Goal: Task Accomplishment & Management: Manage account settings

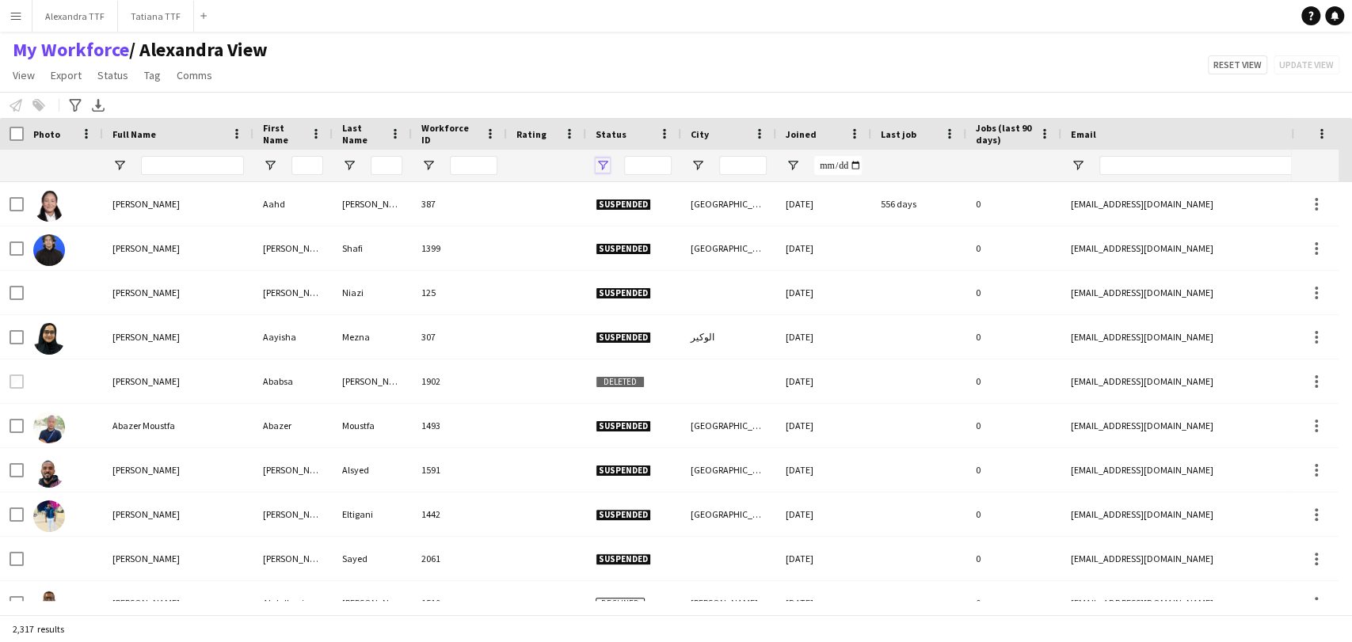
click at [598, 160] on span "Open Filter Menu" at bounding box center [603, 165] width 14 height 14
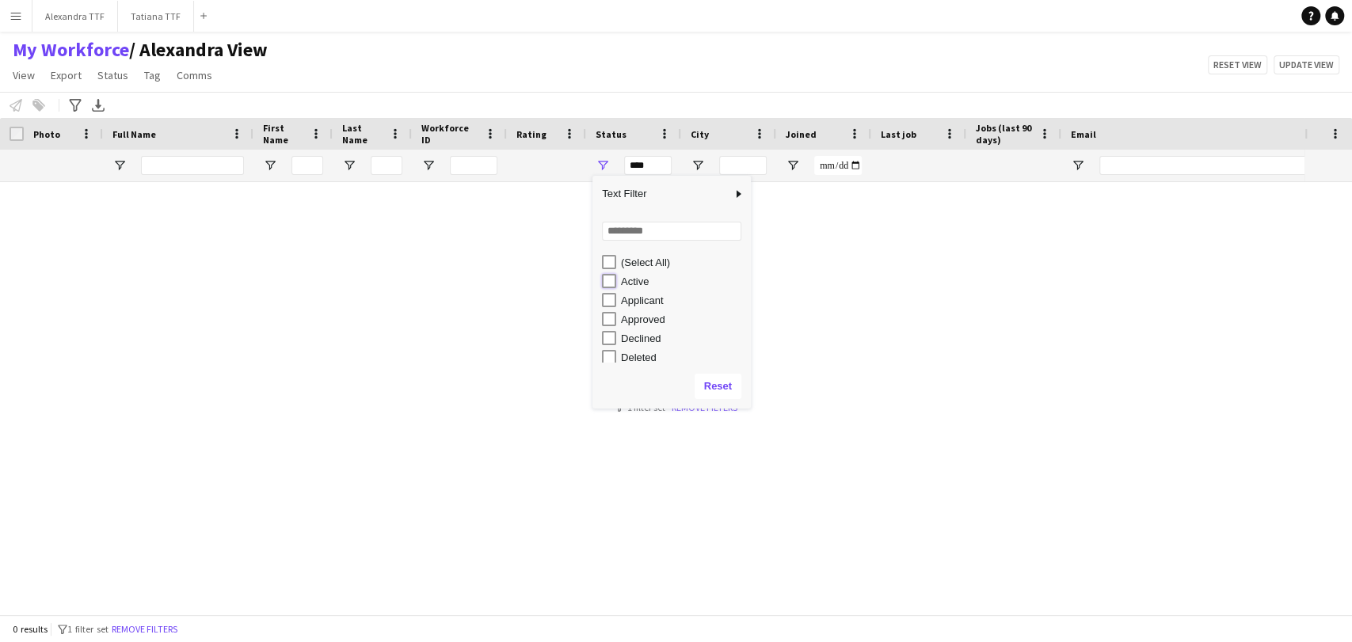
type input "**********"
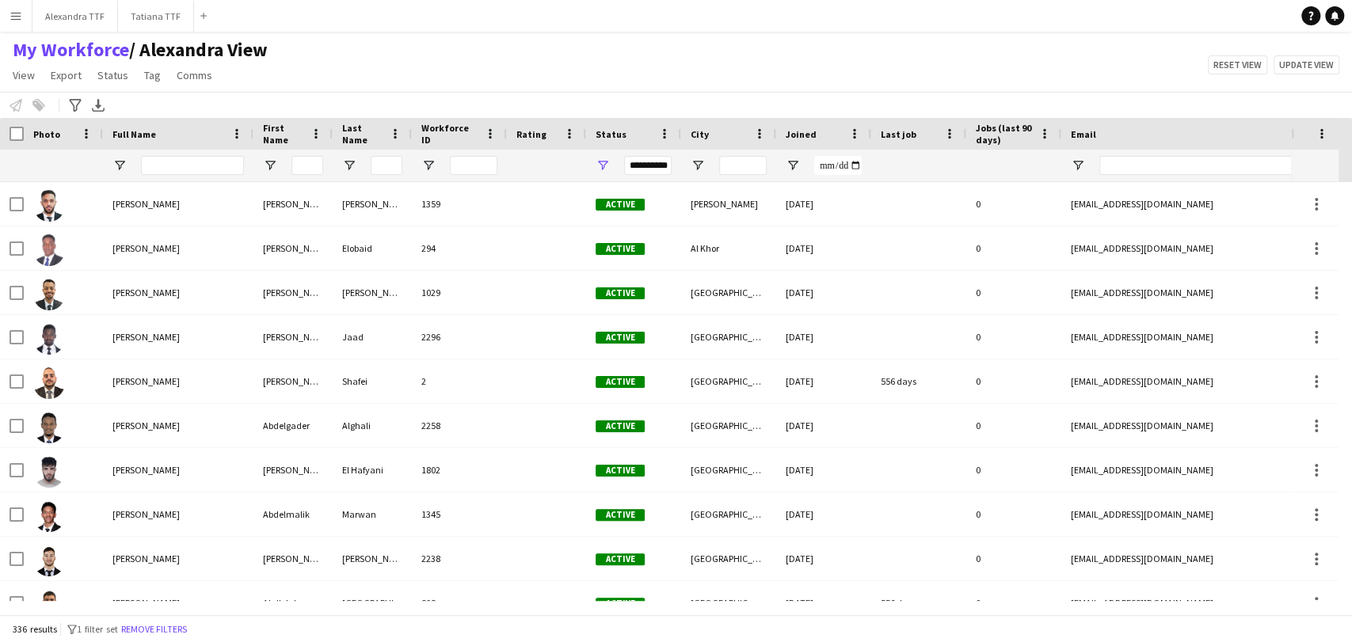
click at [679, 21] on app-navbar "Menu Boards Boards Boards All jobs Status Workforce Workforce My Workforce Recr…" at bounding box center [676, 16] width 1352 height 32
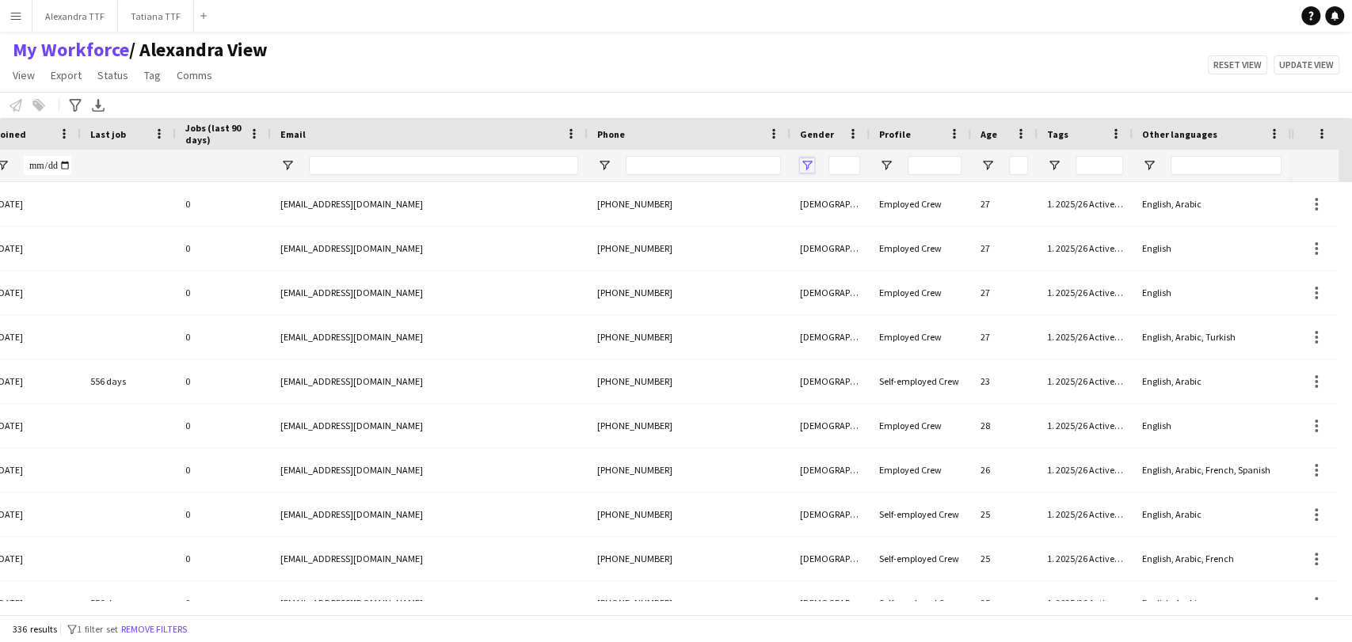
click at [800, 162] on span "Open Filter Menu" at bounding box center [807, 165] width 14 height 14
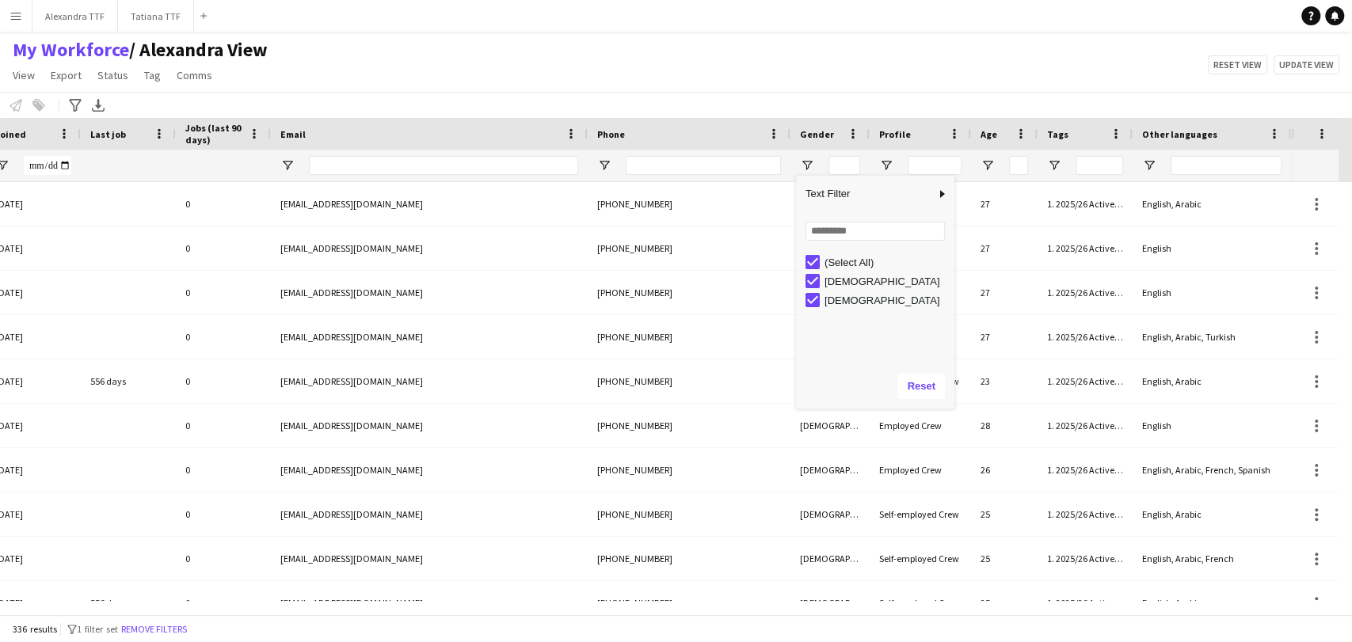
click at [835, 265] on div "(Select All)" at bounding box center [886, 263] width 125 height 12
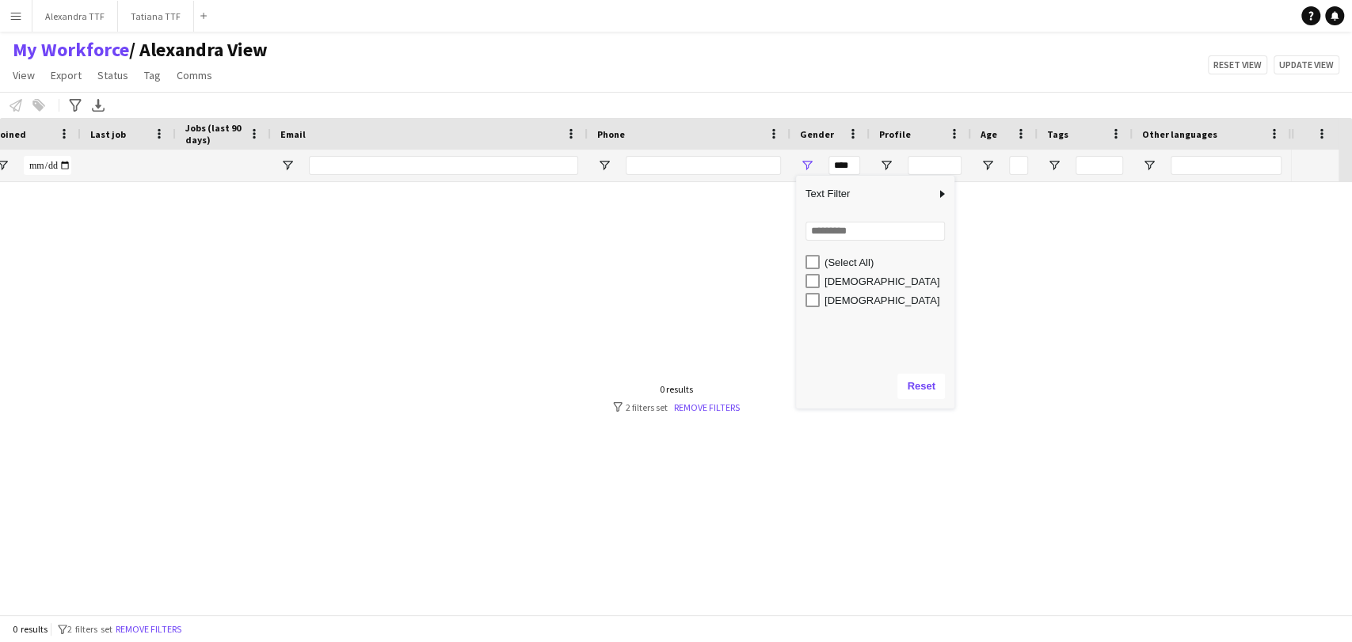
click at [832, 285] on div "[DEMOGRAPHIC_DATA]" at bounding box center [886, 282] width 125 height 12
type input "**********"
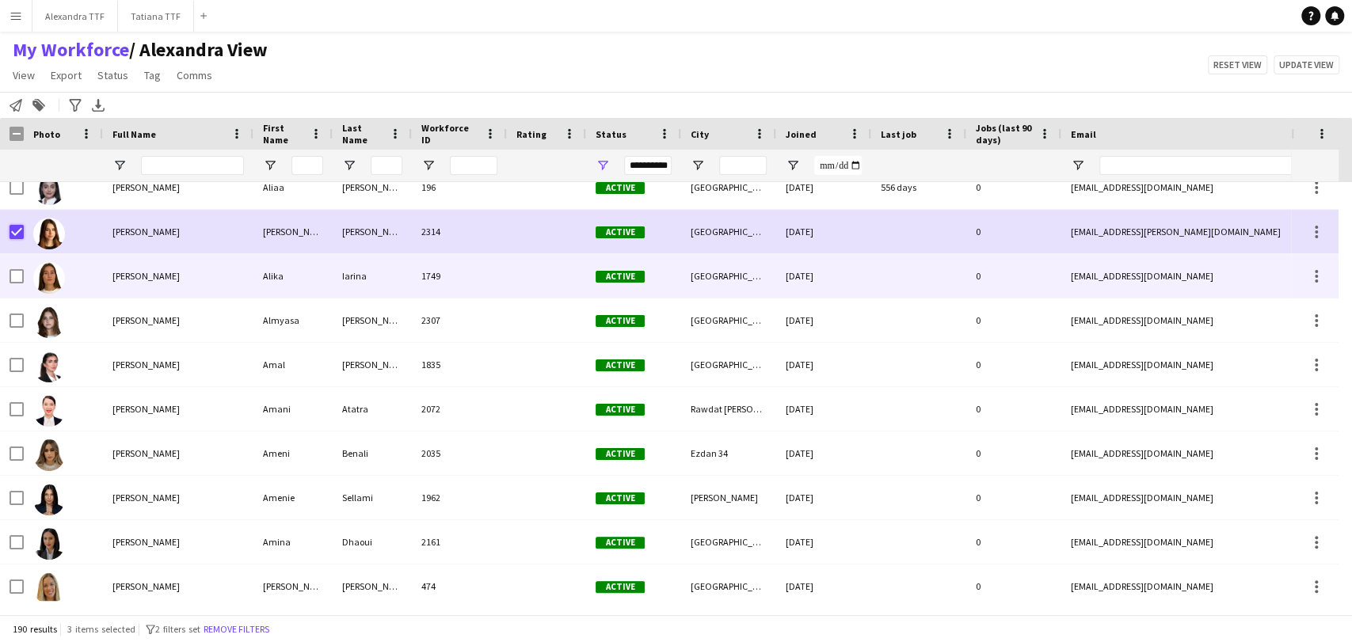
scroll to position [0, 0]
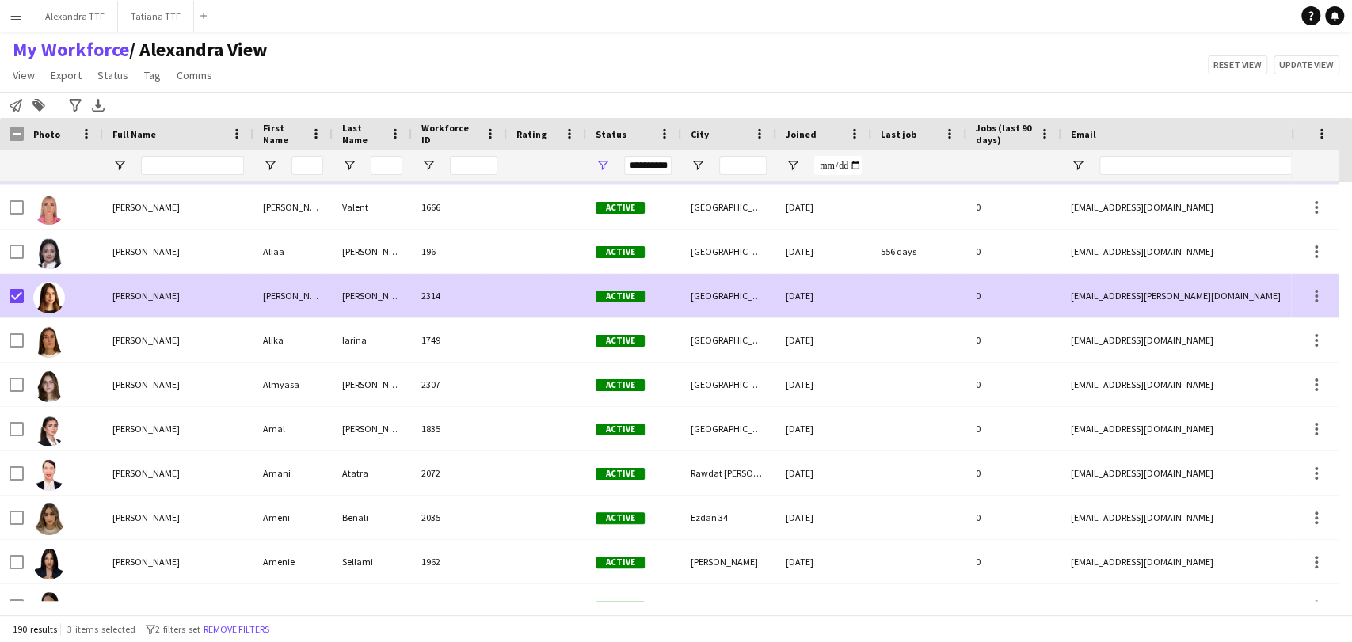
click at [17, 286] on div at bounding box center [17, 296] width 14 height 44
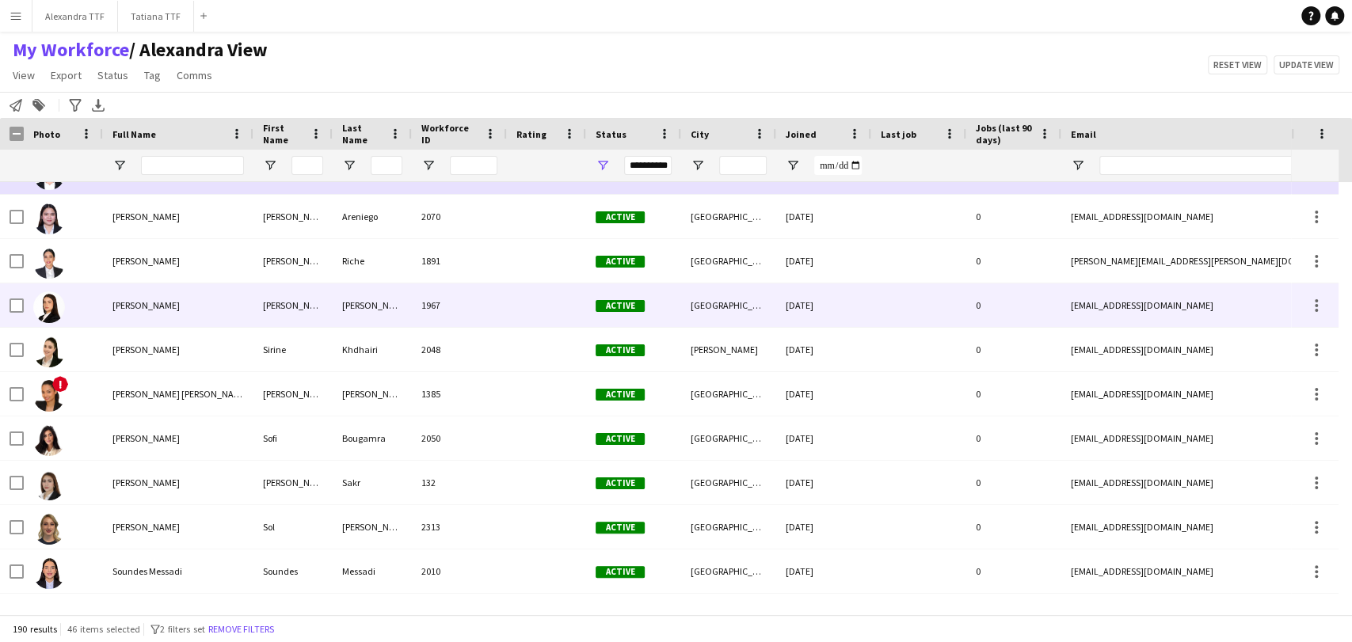
click at [11, 300] on div at bounding box center [17, 306] width 14 height 44
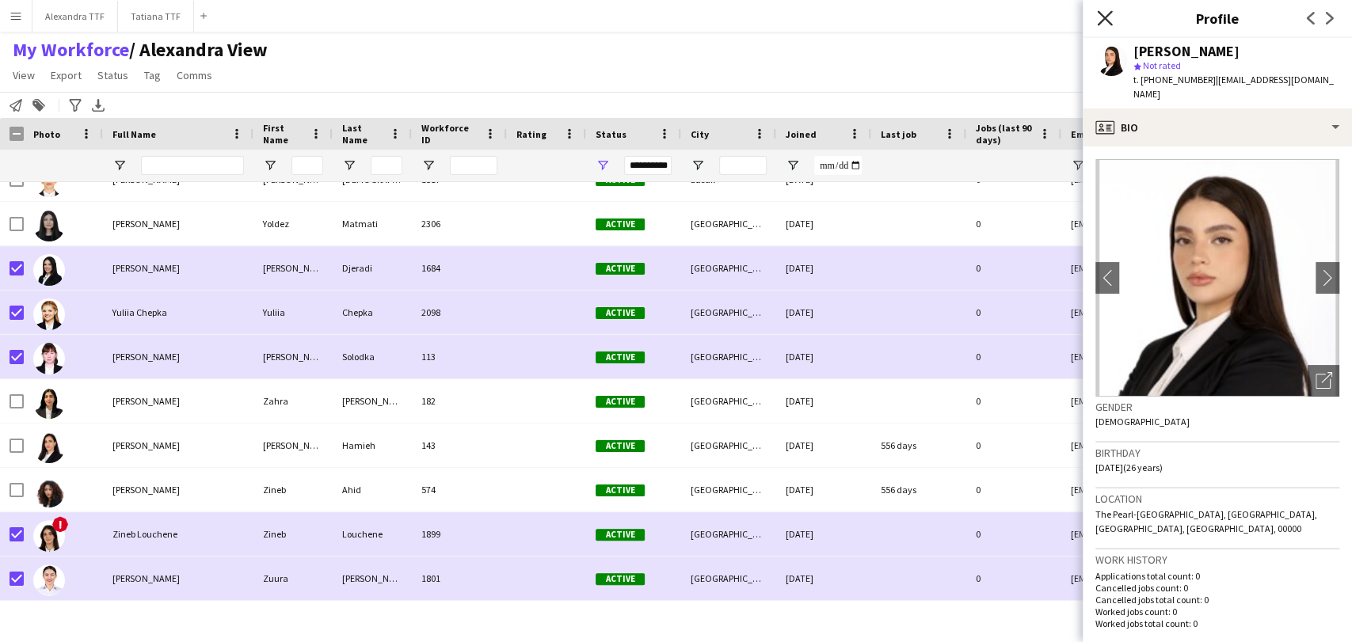
click at [1100, 19] on icon "Close pop-in" at bounding box center [1104, 17] width 15 height 15
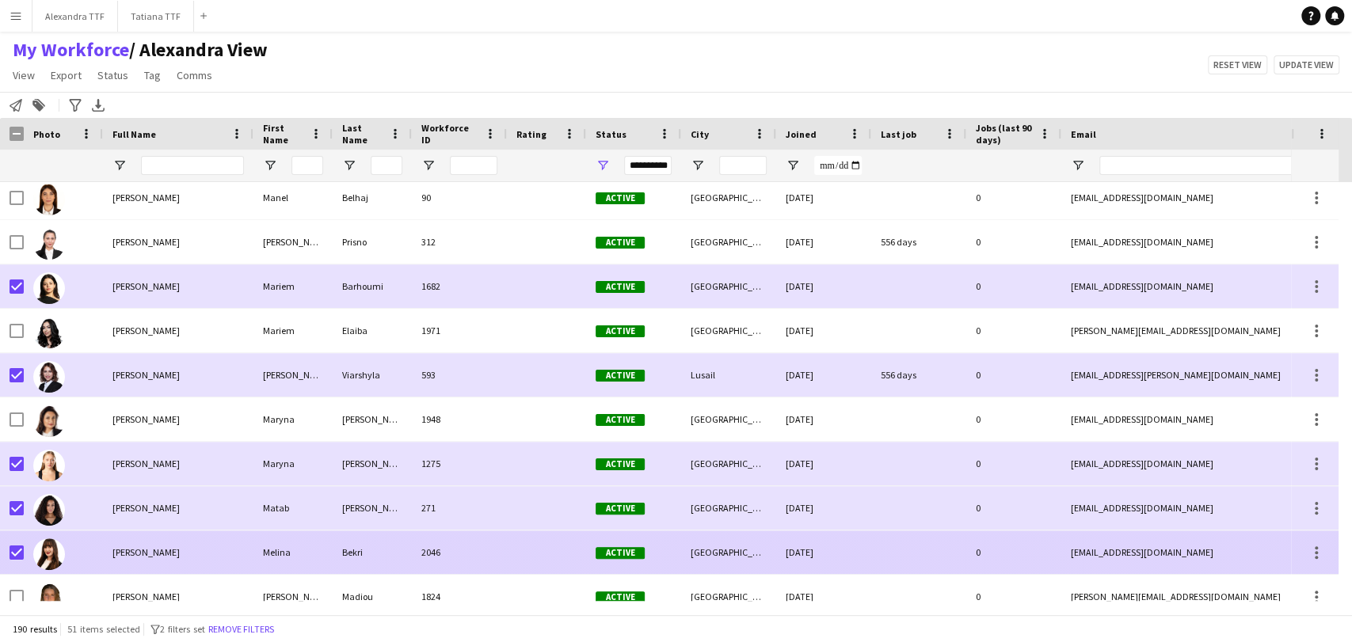
click at [48, 548] on img at bounding box center [49, 555] width 32 height 32
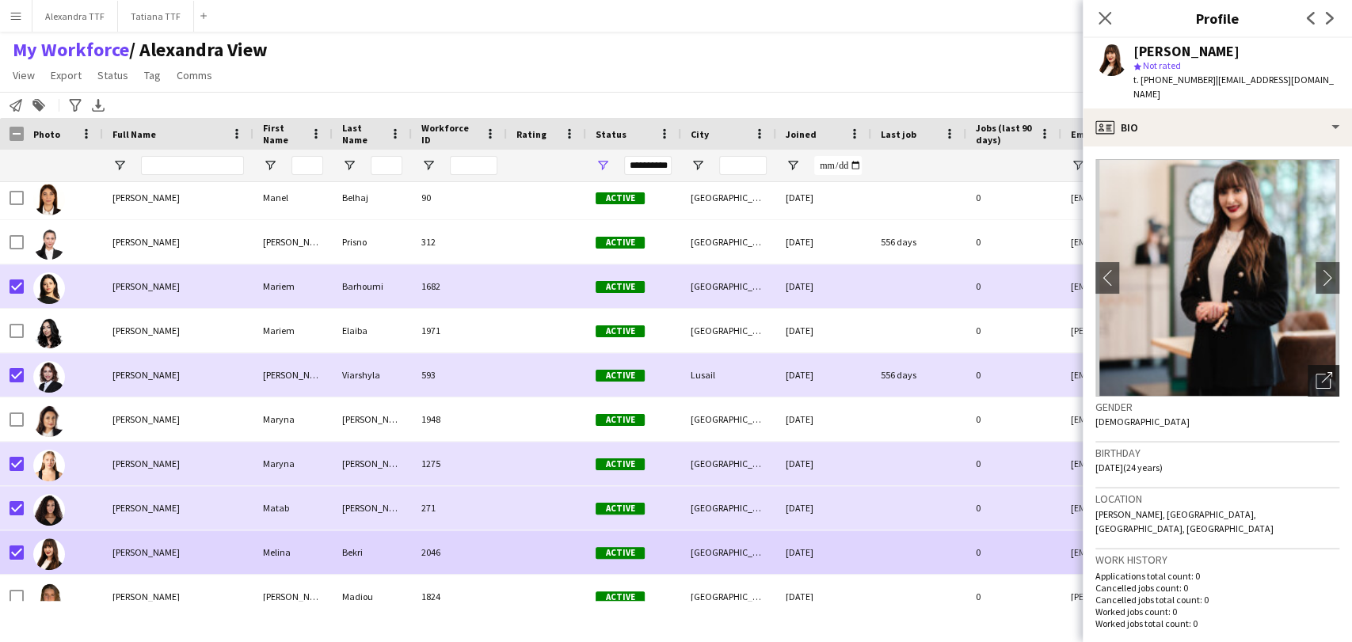
click at [1315, 372] on icon "Open photos pop-in" at bounding box center [1323, 380] width 17 height 17
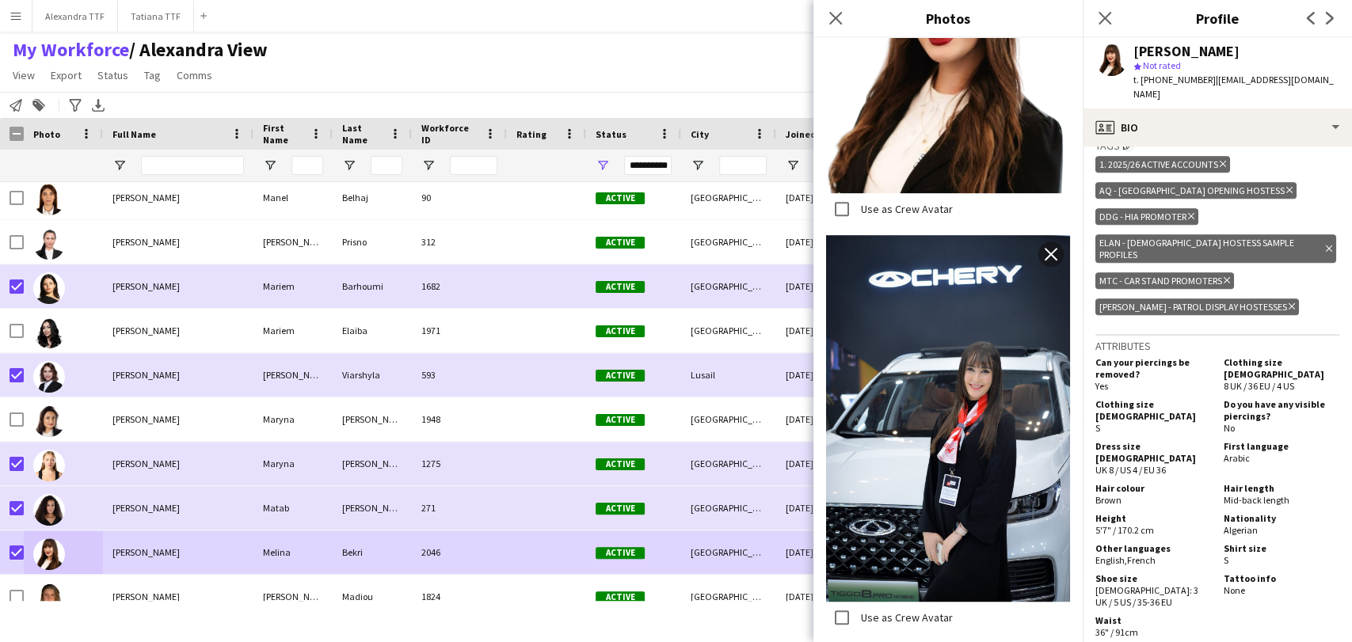
click at [1109, 12] on icon "Close pop-in" at bounding box center [1104, 18] width 13 height 13
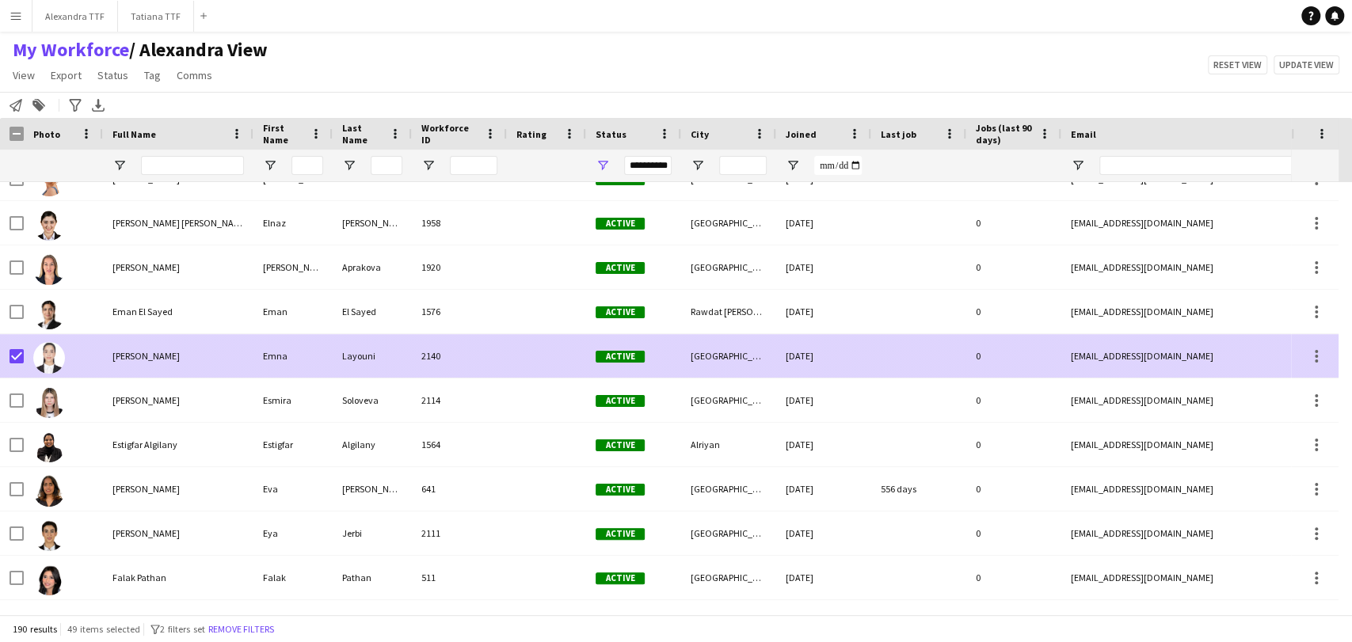
click at [48, 357] on img at bounding box center [49, 358] width 32 height 32
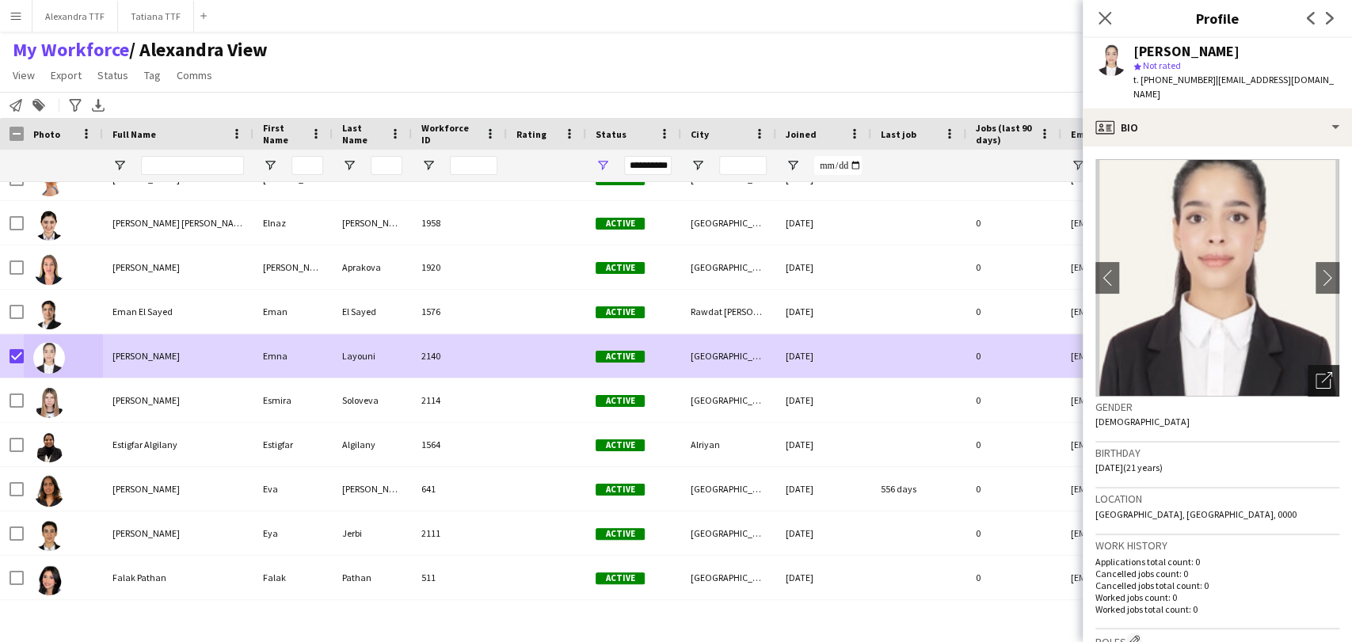
click at [1315, 372] on icon "Open photos pop-in" at bounding box center [1323, 380] width 17 height 17
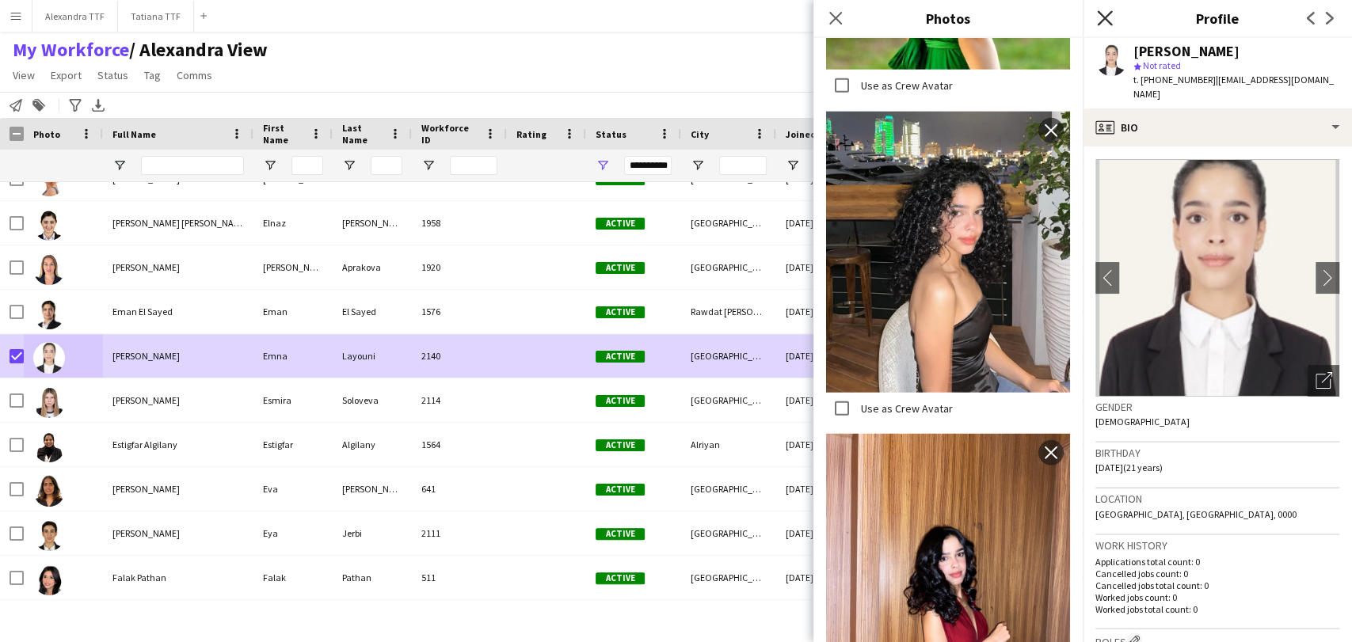
click at [1100, 14] on icon at bounding box center [1104, 17] width 15 height 15
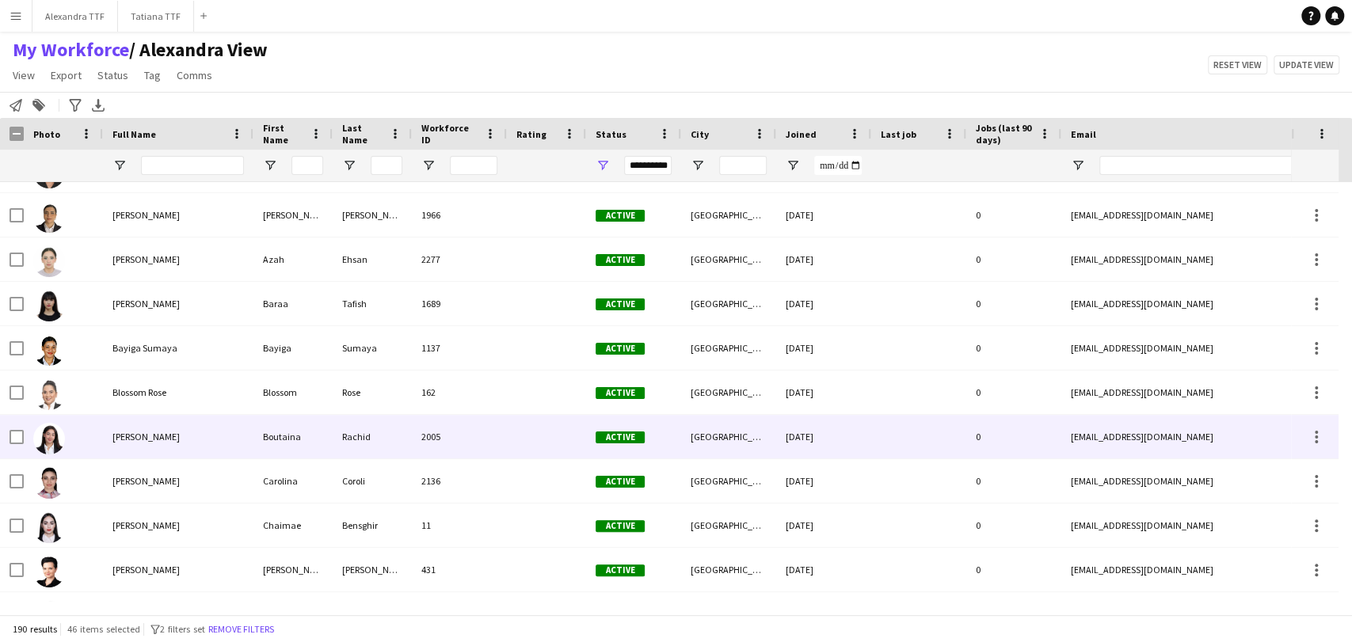
click at [65, 439] on div at bounding box center [63, 437] width 79 height 44
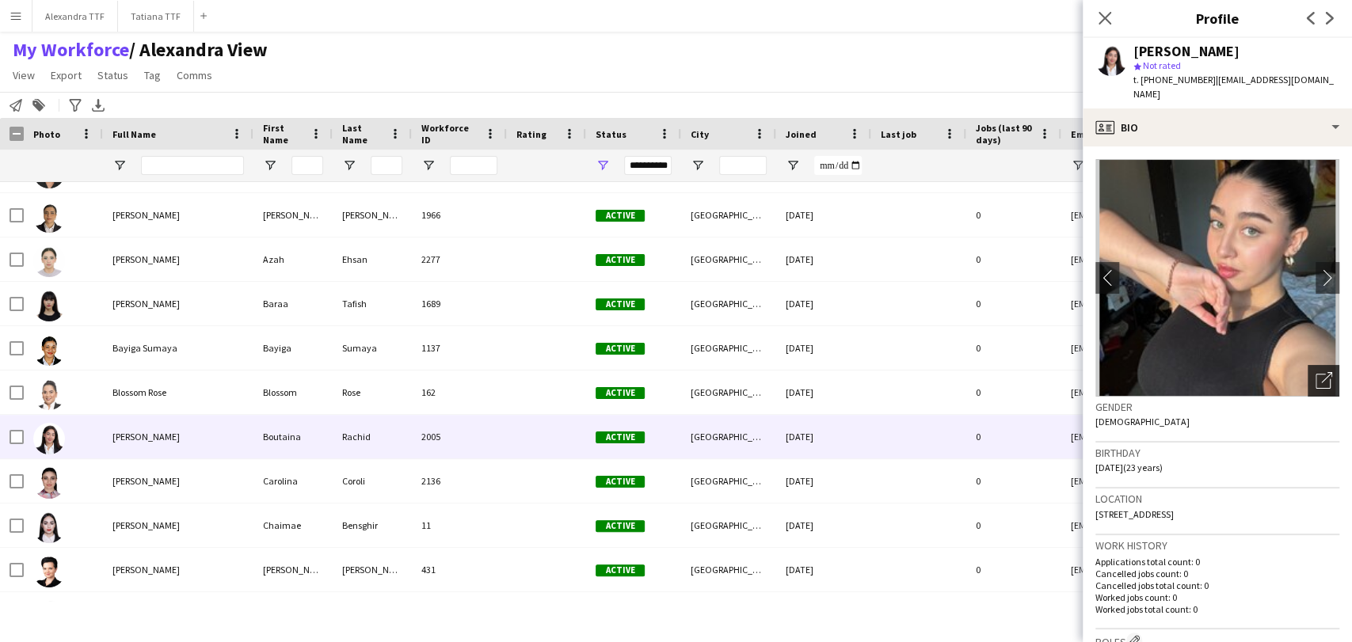
click at [1316, 374] on icon at bounding box center [1322, 381] width 15 height 15
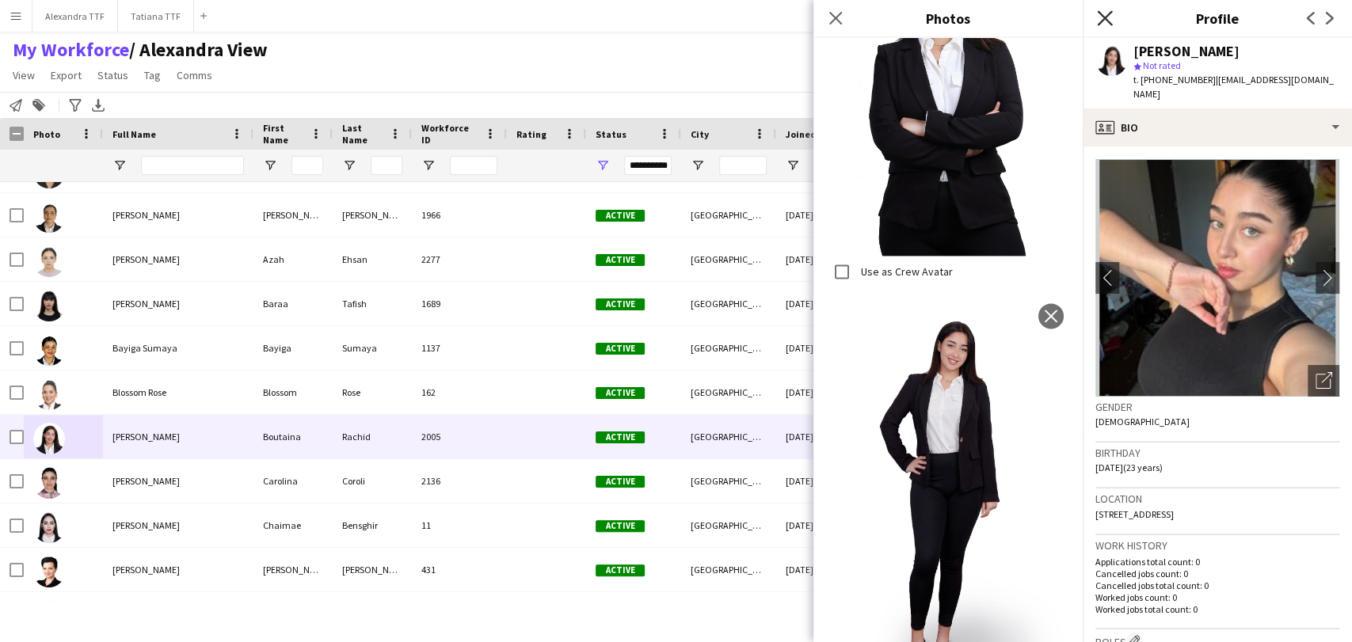
click at [1103, 13] on icon "Close pop-in" at bounding box center [1104, 17] width 15 height 15
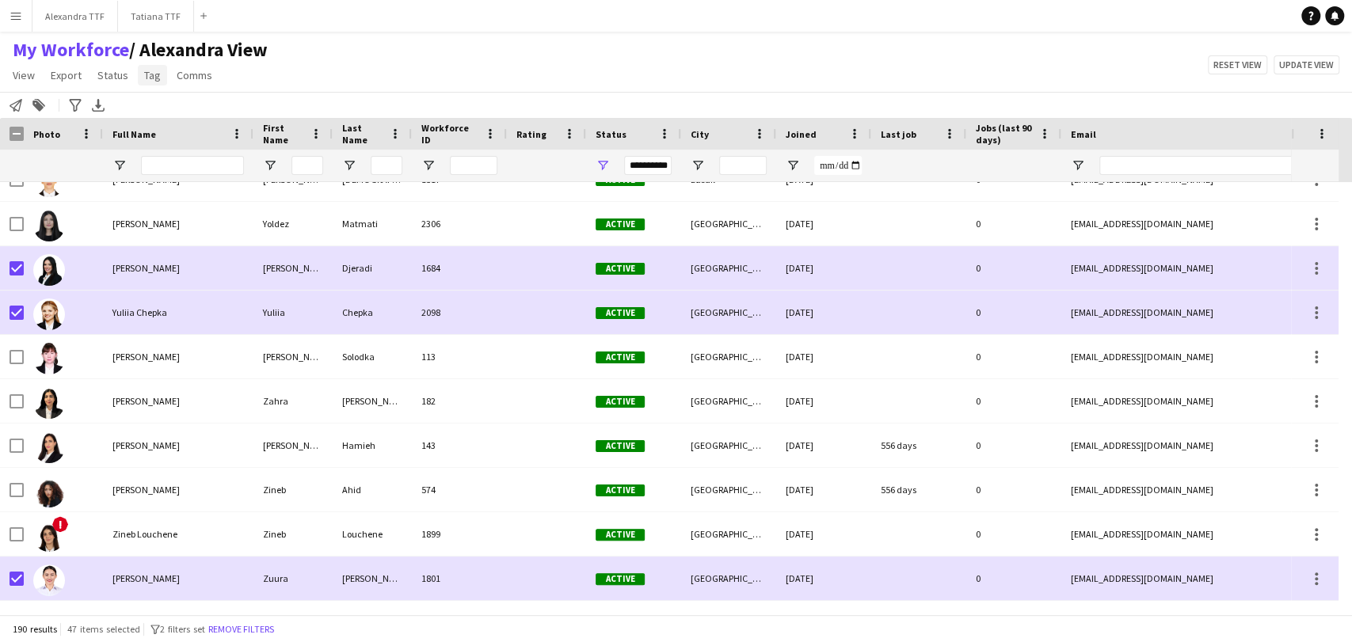
click at [147, 74] on span "Tag" at bounding box center [152, 75] width 17 height 14
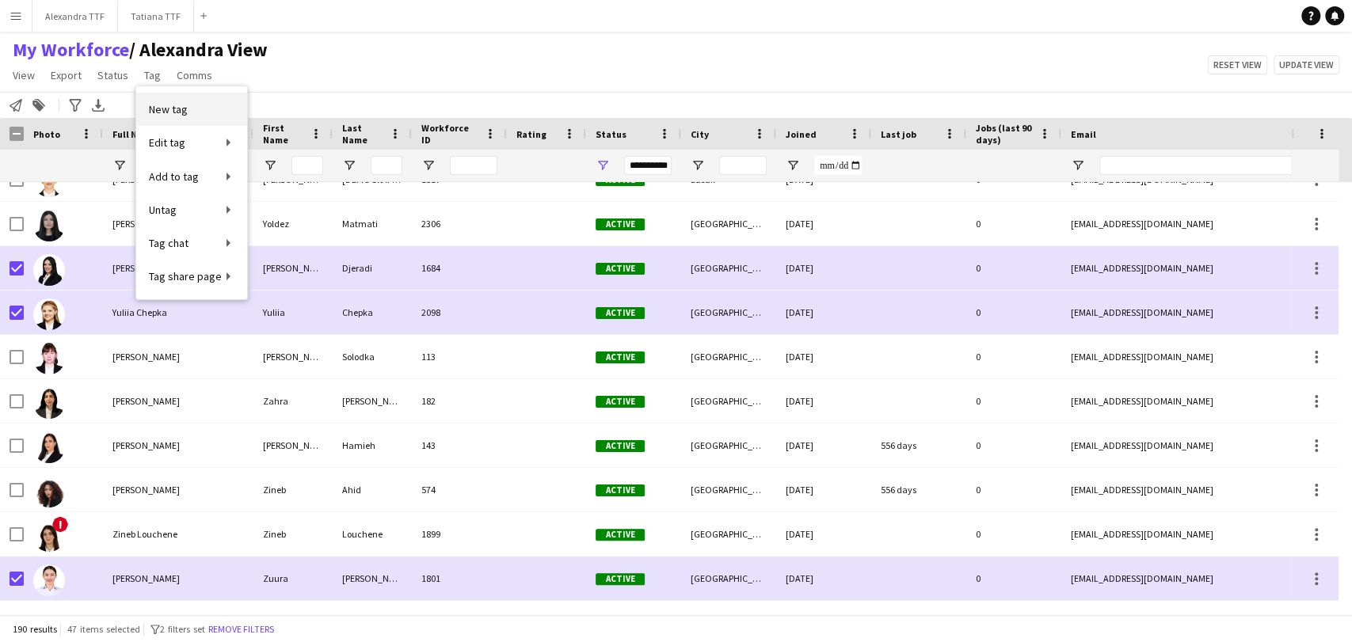
click at [177, 102] on span "New tag" at bounding box center [168, 109] width 39 height 14
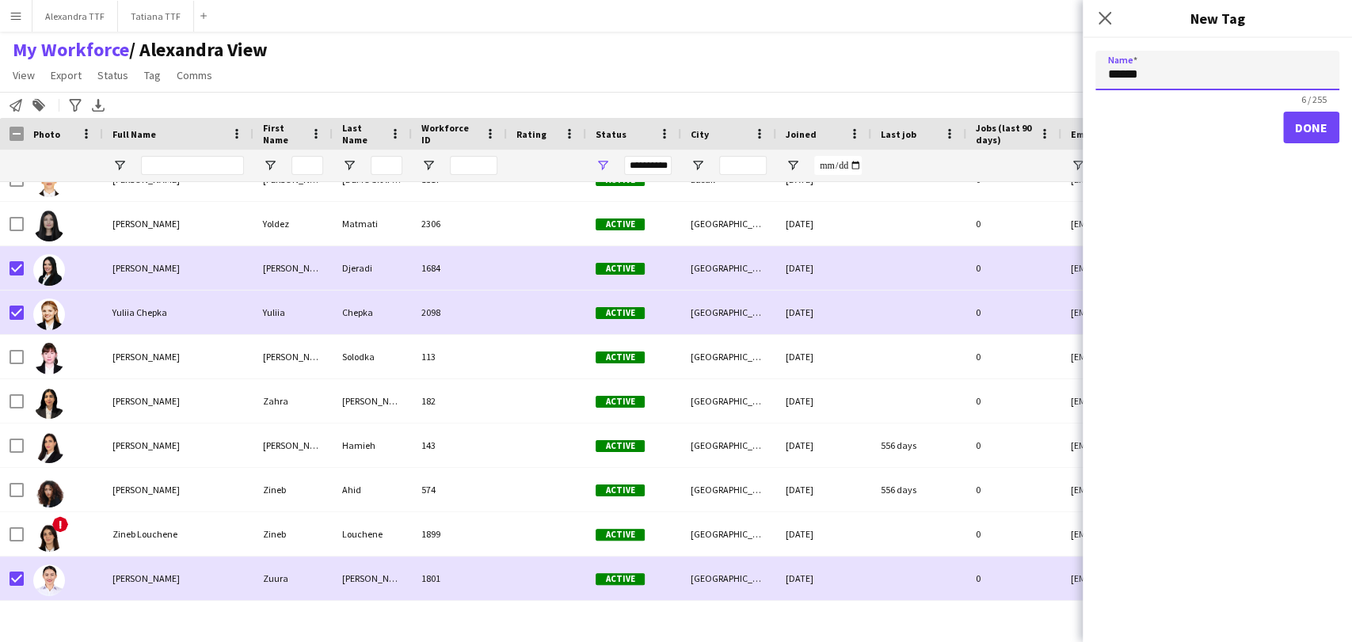
paste input "**********"
type input "**********"
click at [1303, 123] on button "Done" at bounding box center [1311, 128] width 56 height 32
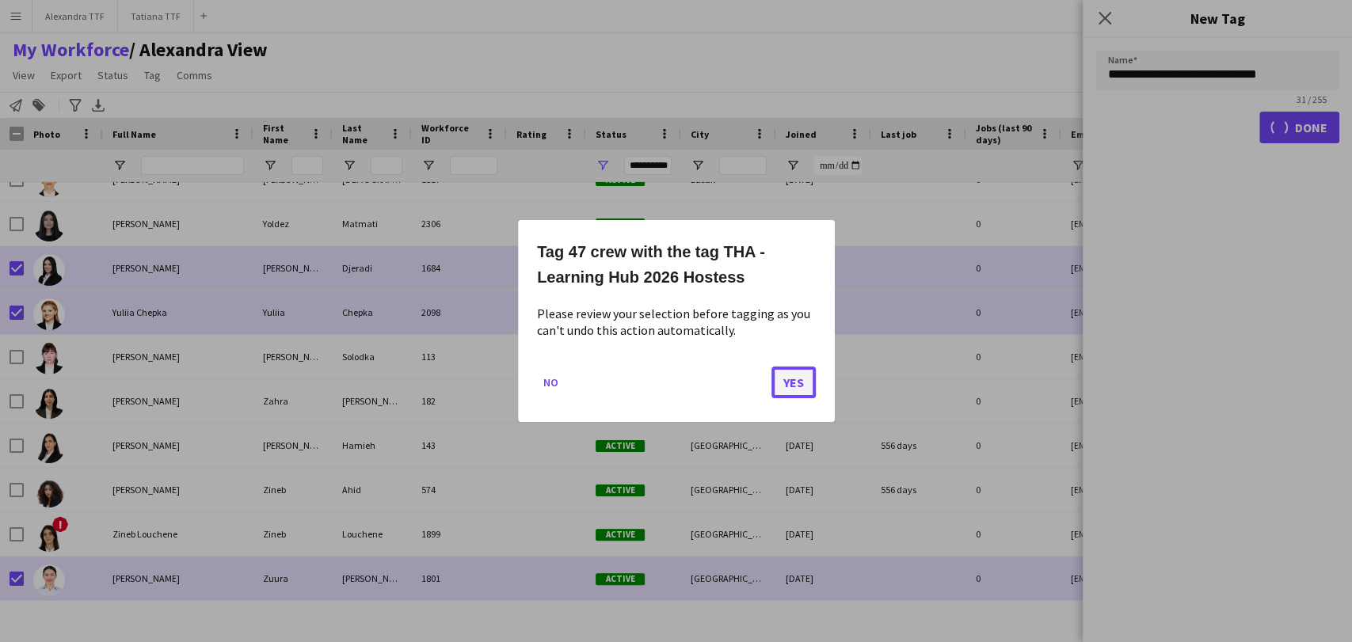
click at [798, 378] on button "Yes" at bounding box center [793, 383] width 44 height 32
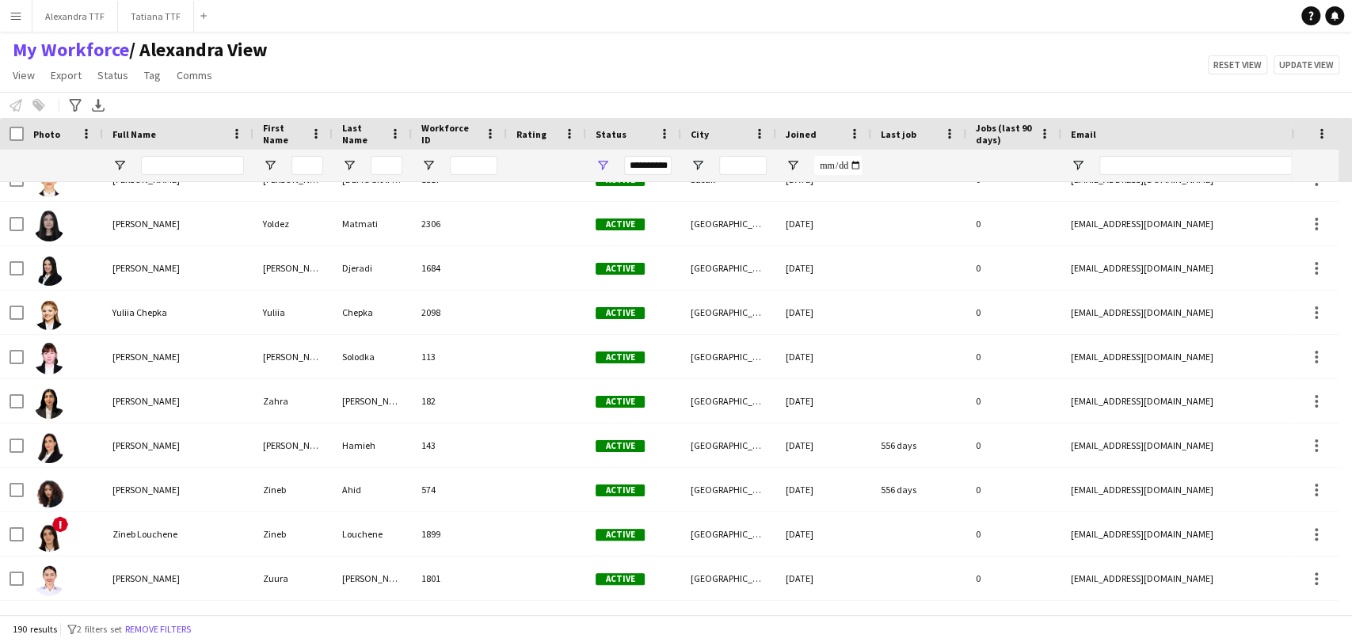
click at [349, 82] on div "My Workforce / Alexandra View View Views Default view Alexandra View April Live…" at bounding box center [676, 65] width 1352 height 54
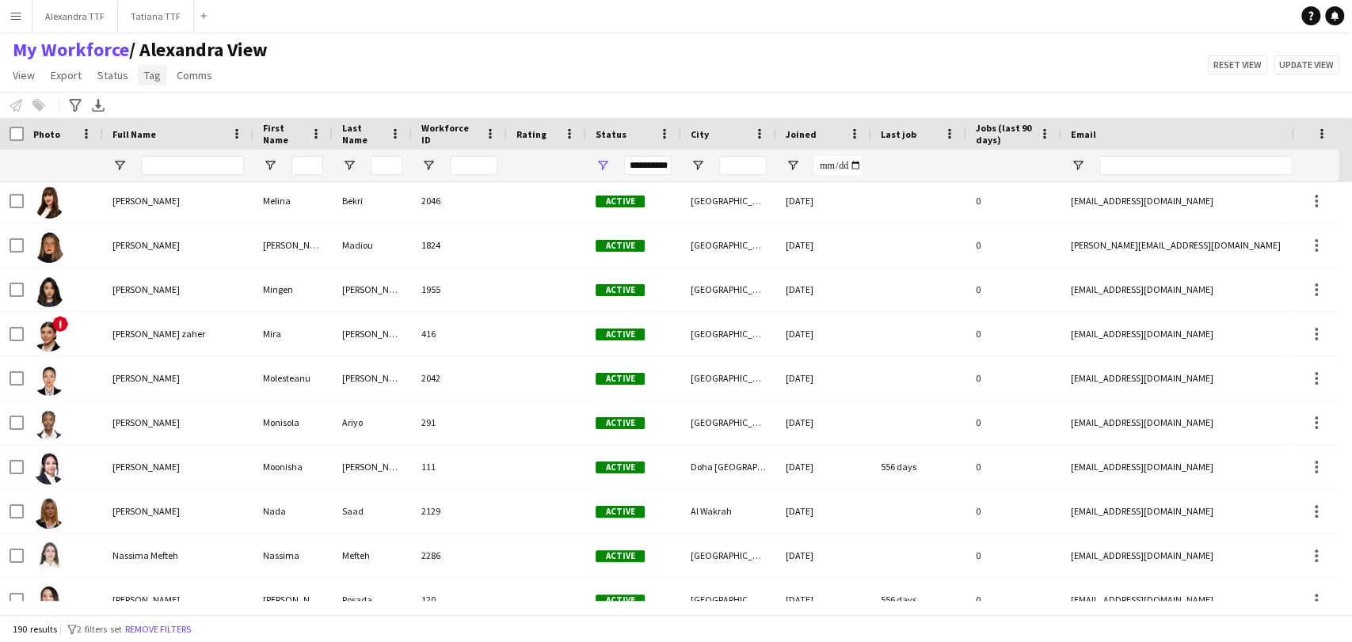
click at [149, 76] on span "Tag" at bounding box center [152, 75] width 17 height 14
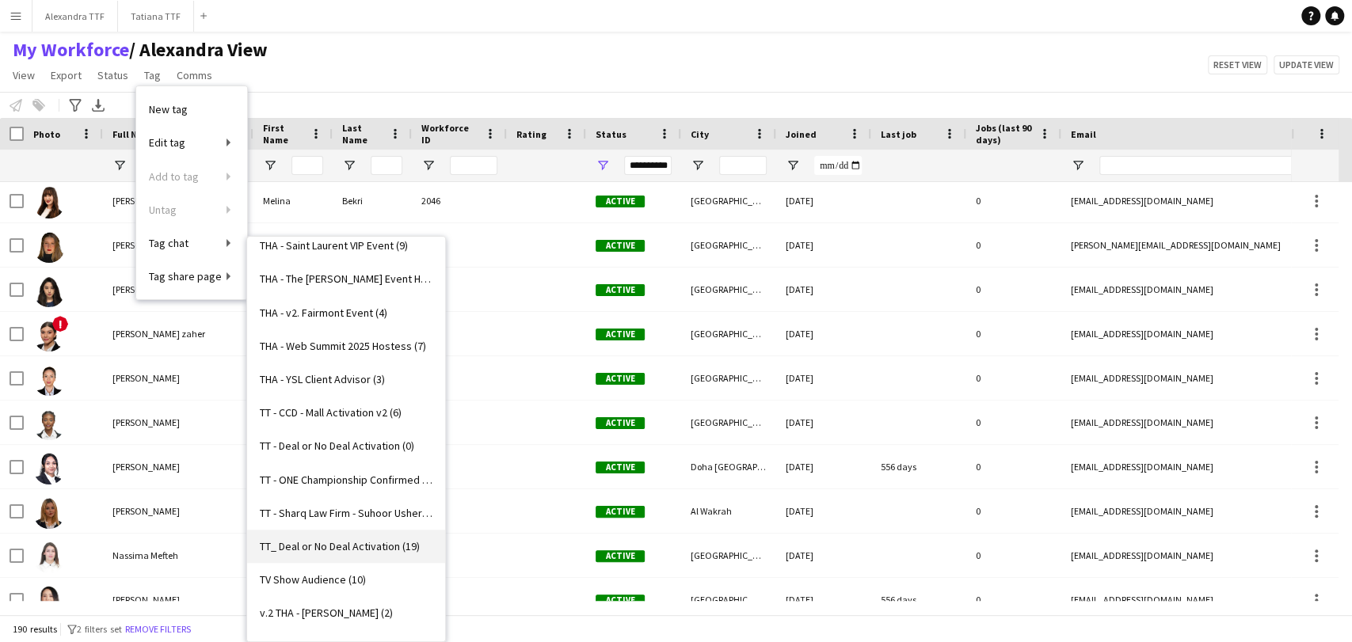
click at [341, 540] on span "TT_ Deal or No Deal Activation (19)" at bounding box center [340, 546] width 160 height 14
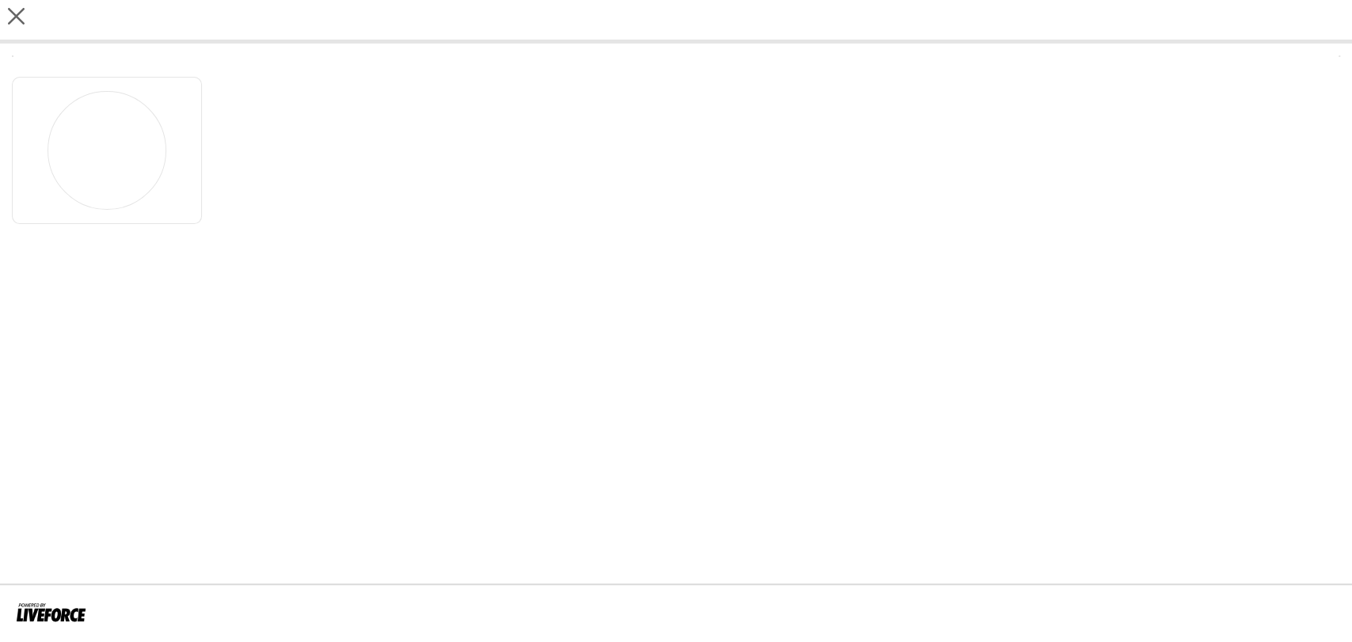
click at [341, 540] on app-share-pages "close" at bounding box center [676, 321] width 1352 height 642
click at [10, 25] on app-icon "close" at bounding box center [16, 20] width 17 height 24
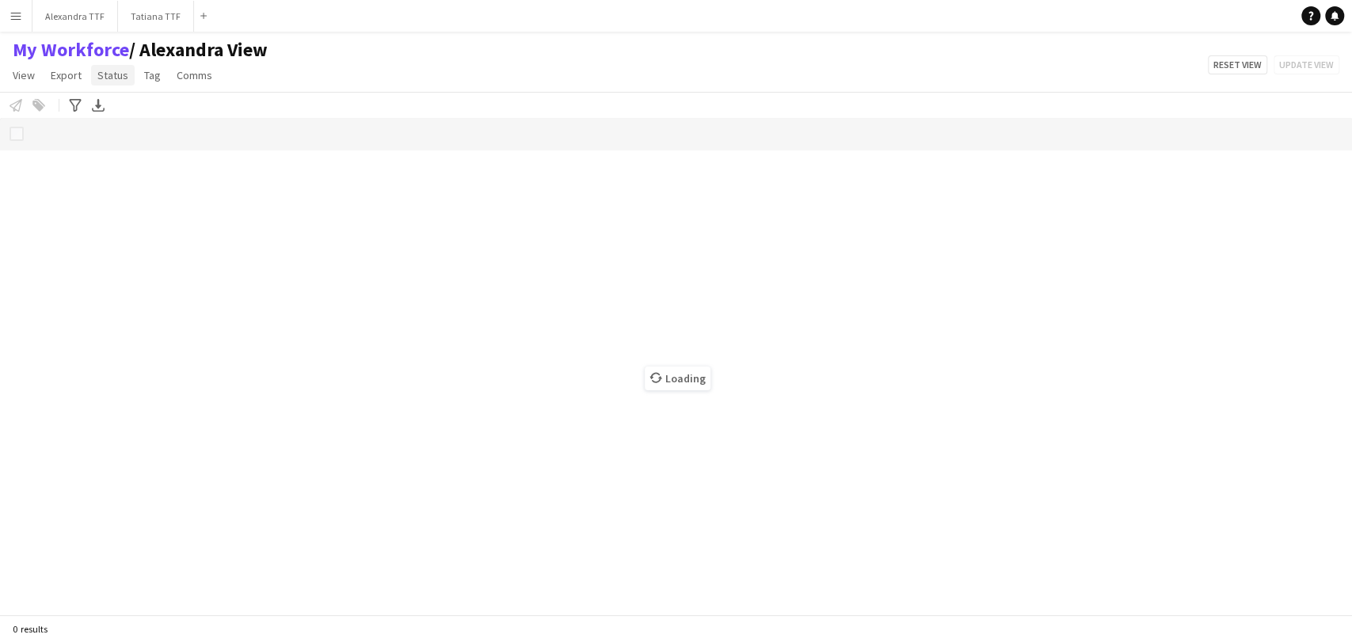
click at [116, 71] on span "Status" at bounding box center [112, 75] width 31 height 14
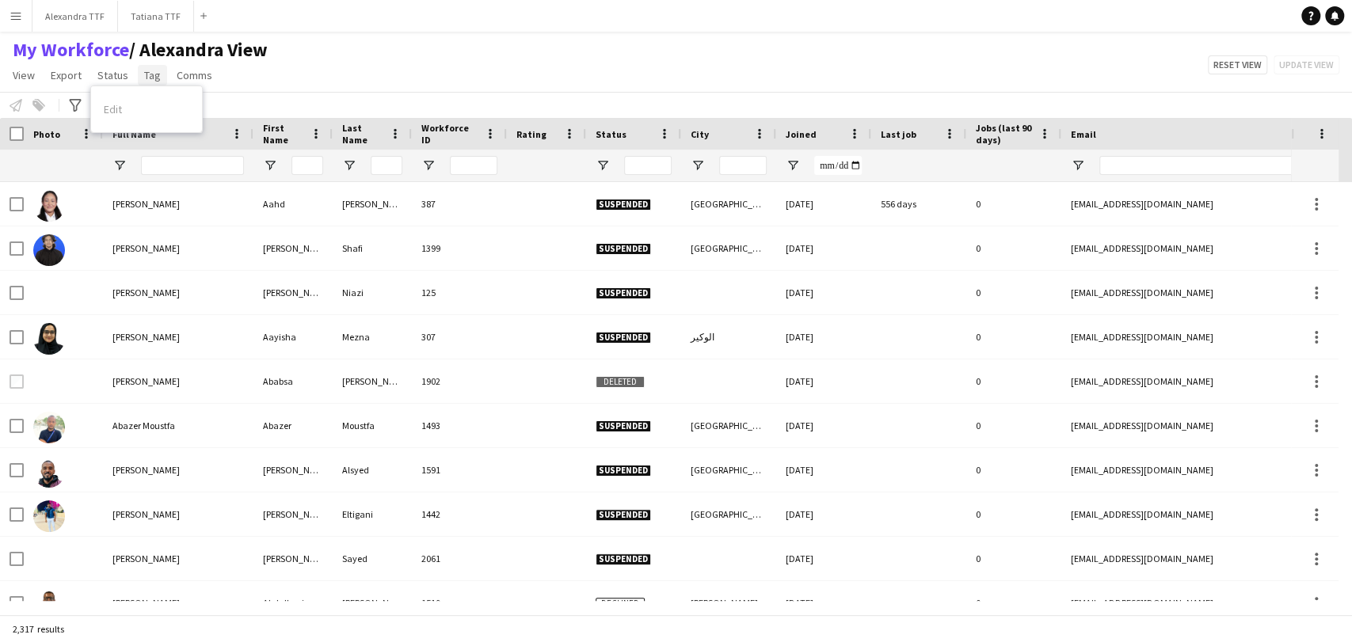
click at [155, 74] on span "Tag" at bounding box center [152, 75] width 17 height 14
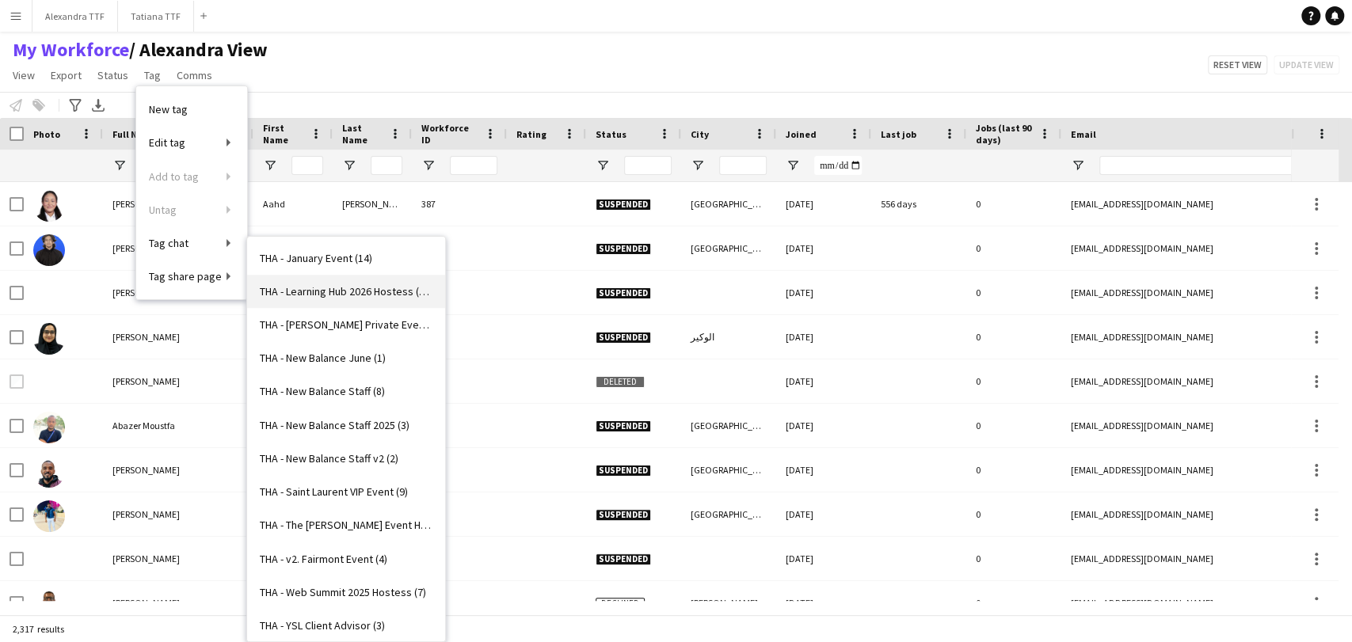
click at [333, 298] on link "THA - Learning Hub 2026 Hostess (47)" at bounding box center [346, 291] width 198 height 33
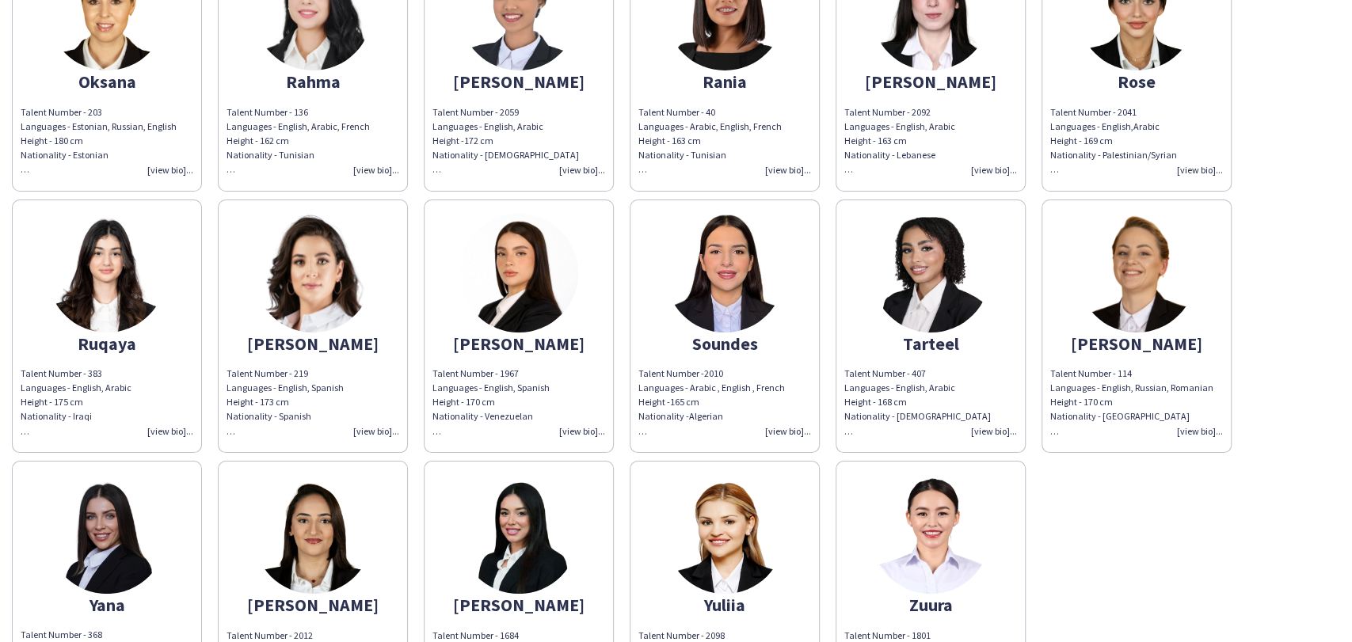
scroll to position [1622, 0]
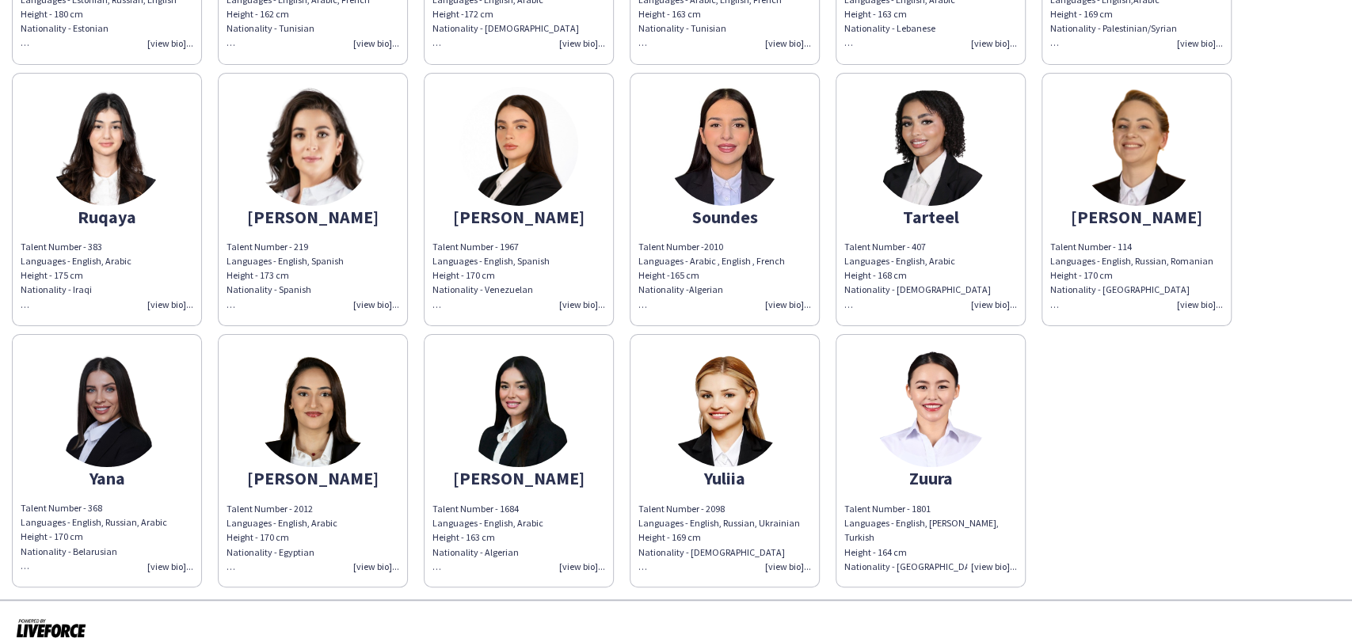
click at [925, 394] on img at bounding box center [930, 407] width 119 height 119
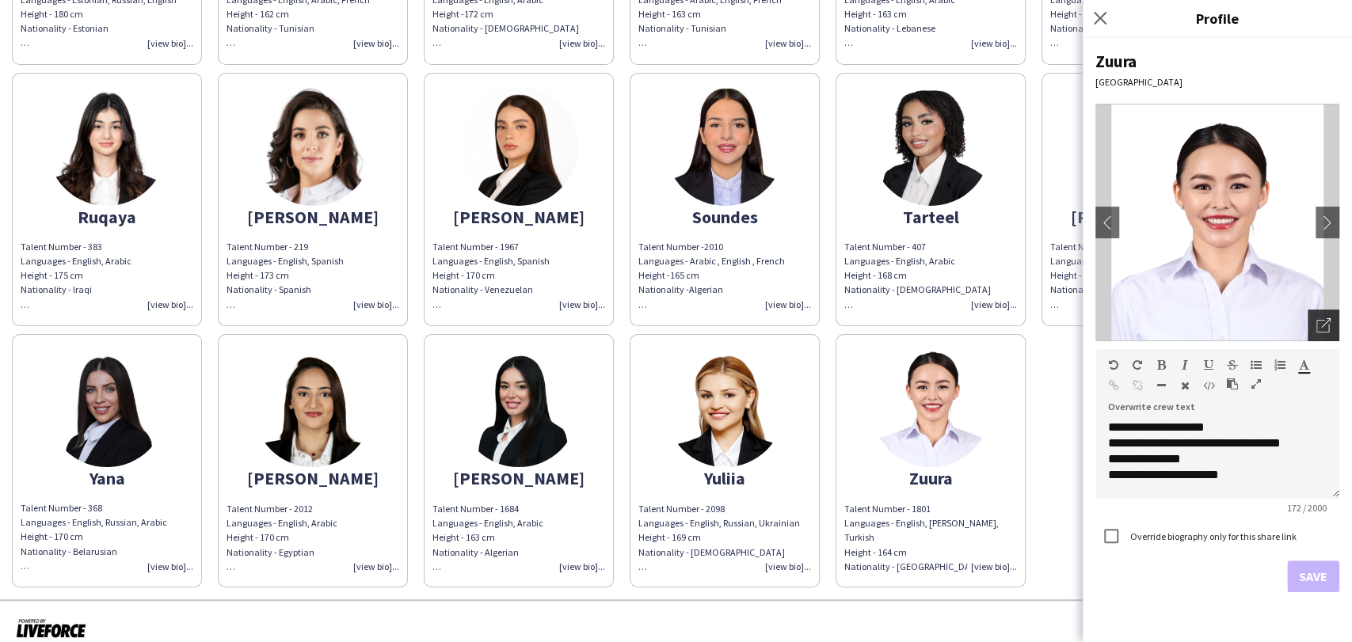
click at [1316, 322] on icon "Open photos pop-in" at bounding box center [1323, 325] width 14 height 14
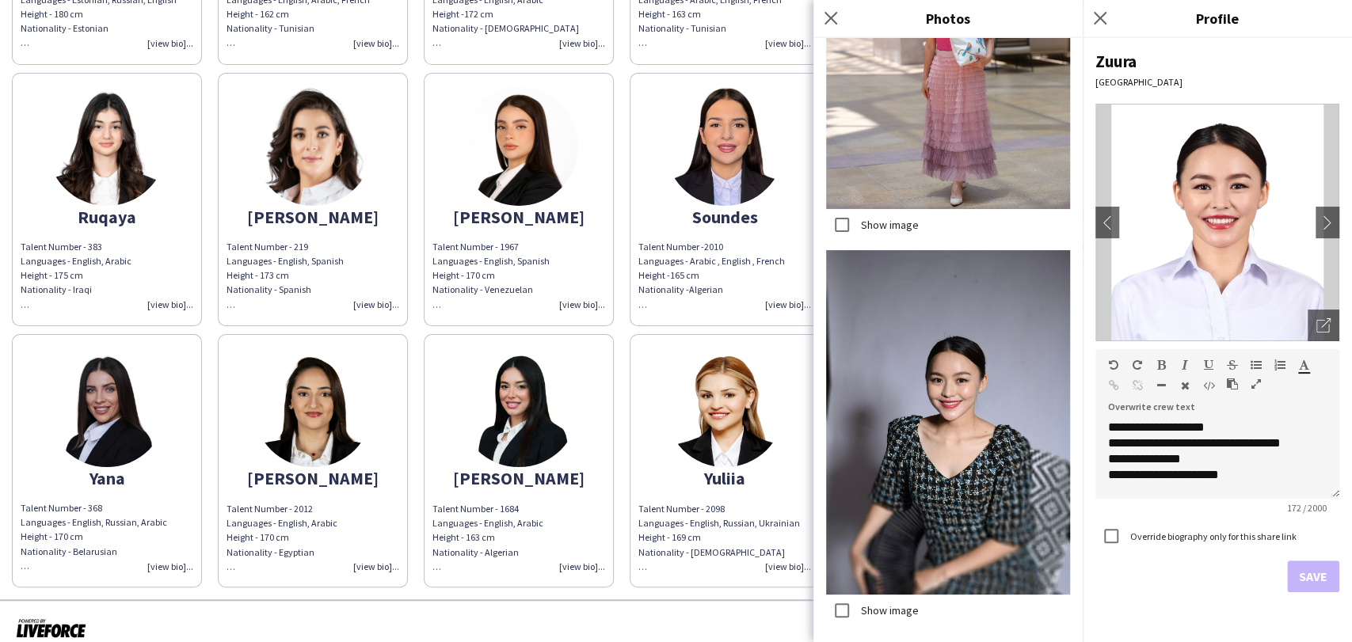
scroll to position [3168, 0]
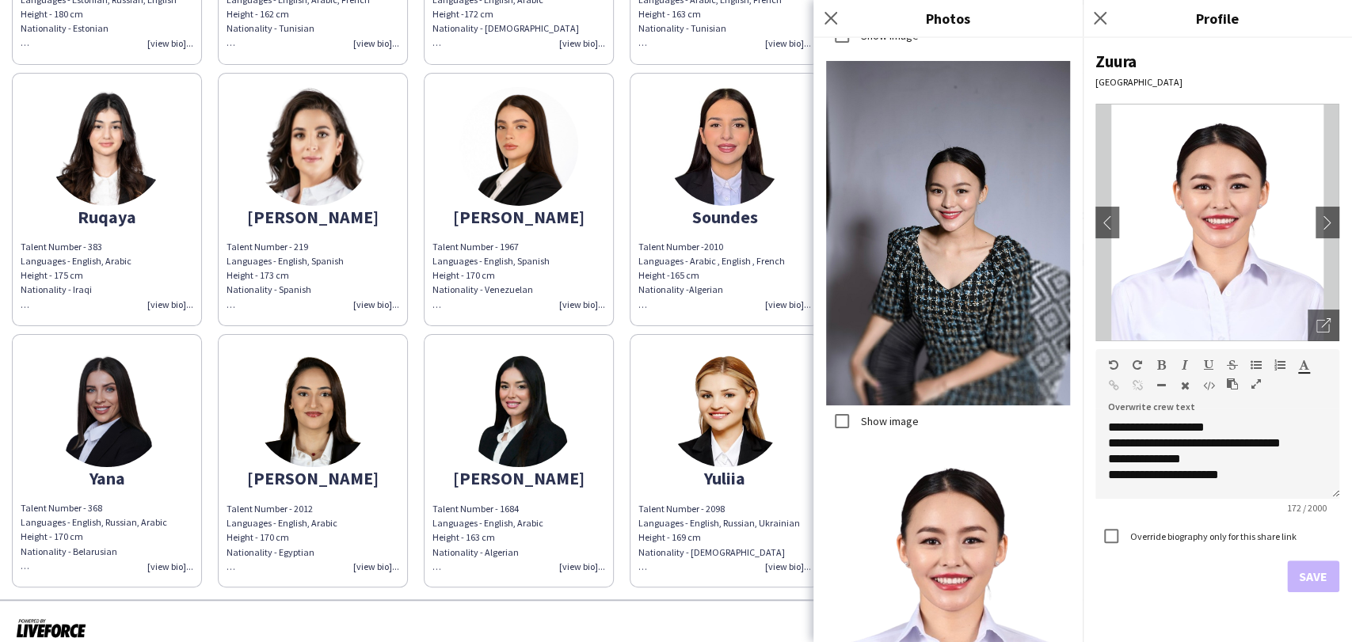
click at [440, 560] on br at bounding box center [436, 566] width 9 height 12
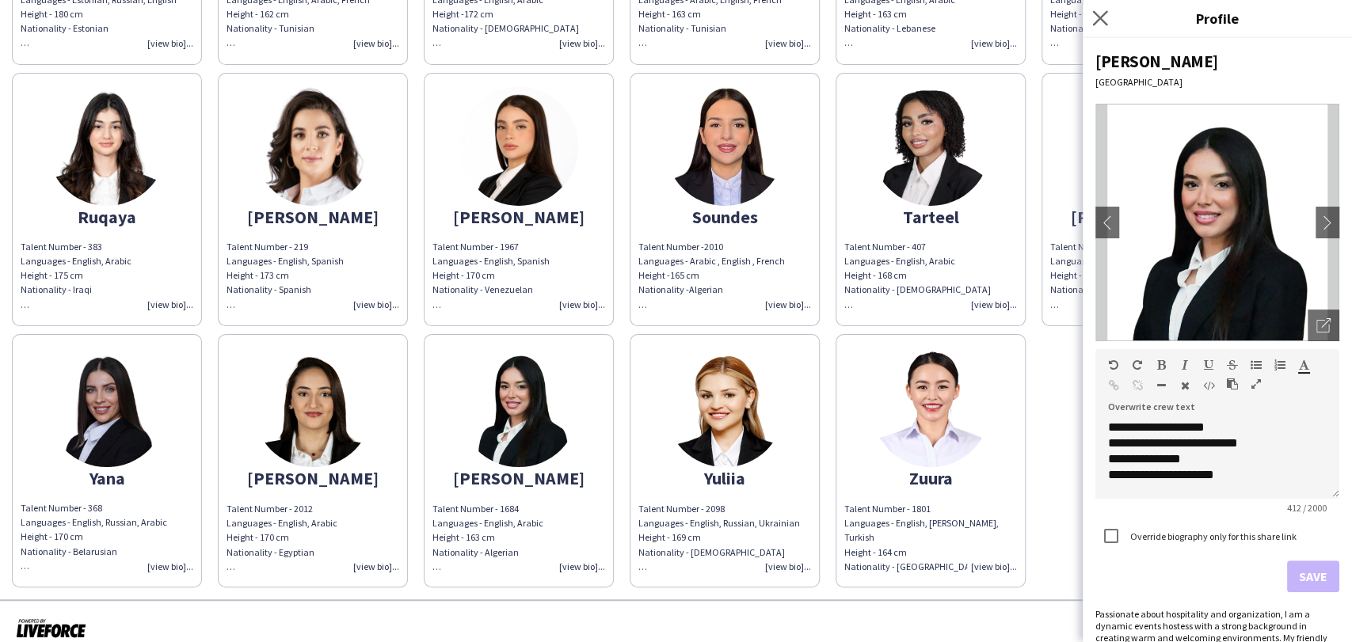
click at [1097, 8] on app-icon "Close pop-in" at bounding box center [1100, 18] width 23 height 23
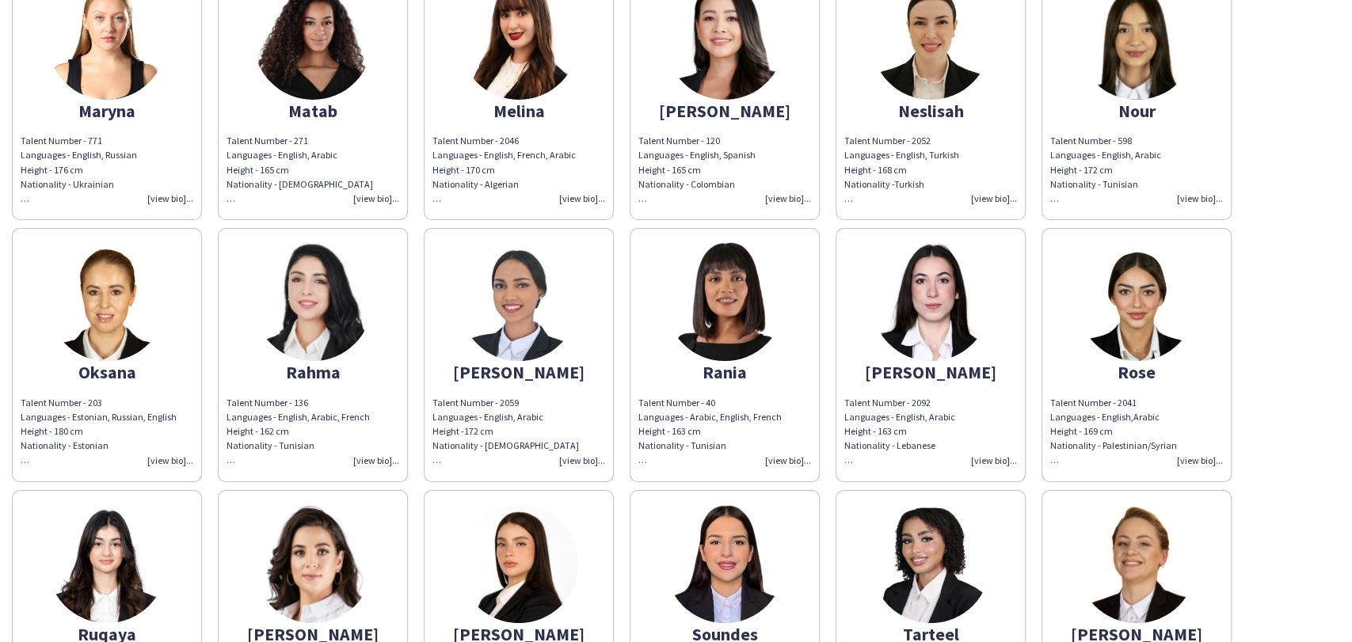
scroll to position [1622, 0]
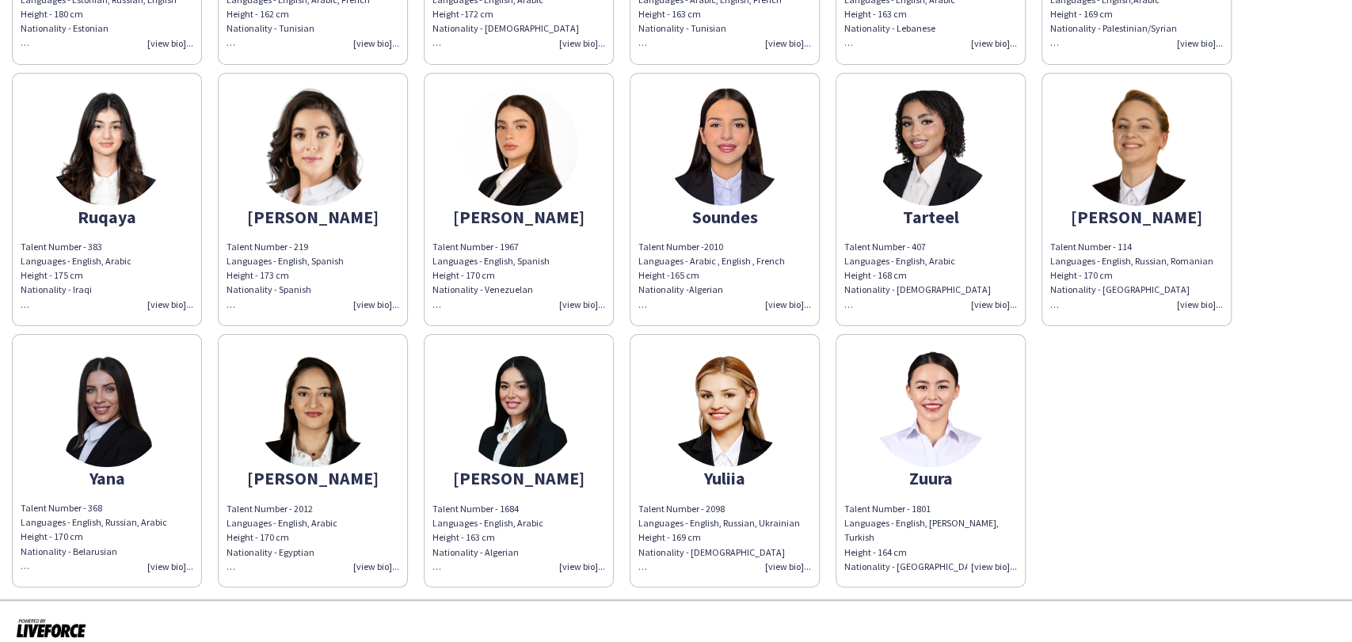
click at [1139, 172] on img at bounding box center [1136, 146] width 119 height 119
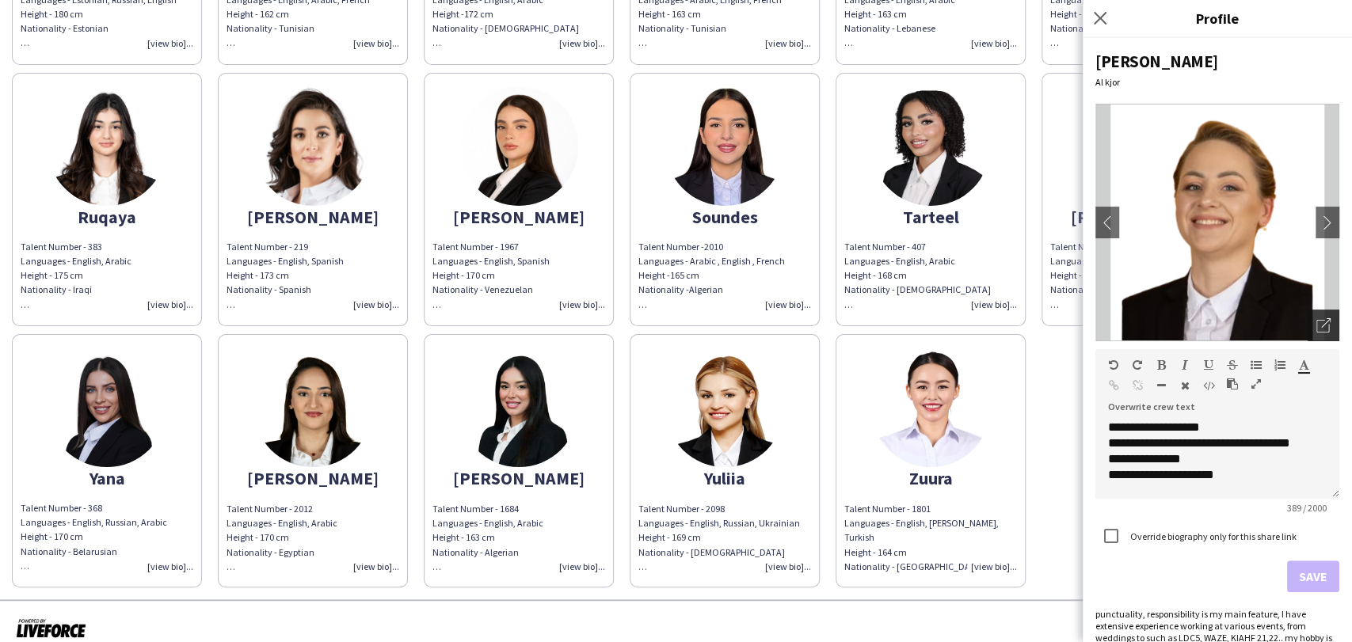
click at [1316, 322] on icon "Open photos pop-in" at bounding box center [1323, 325] width 14 height 14
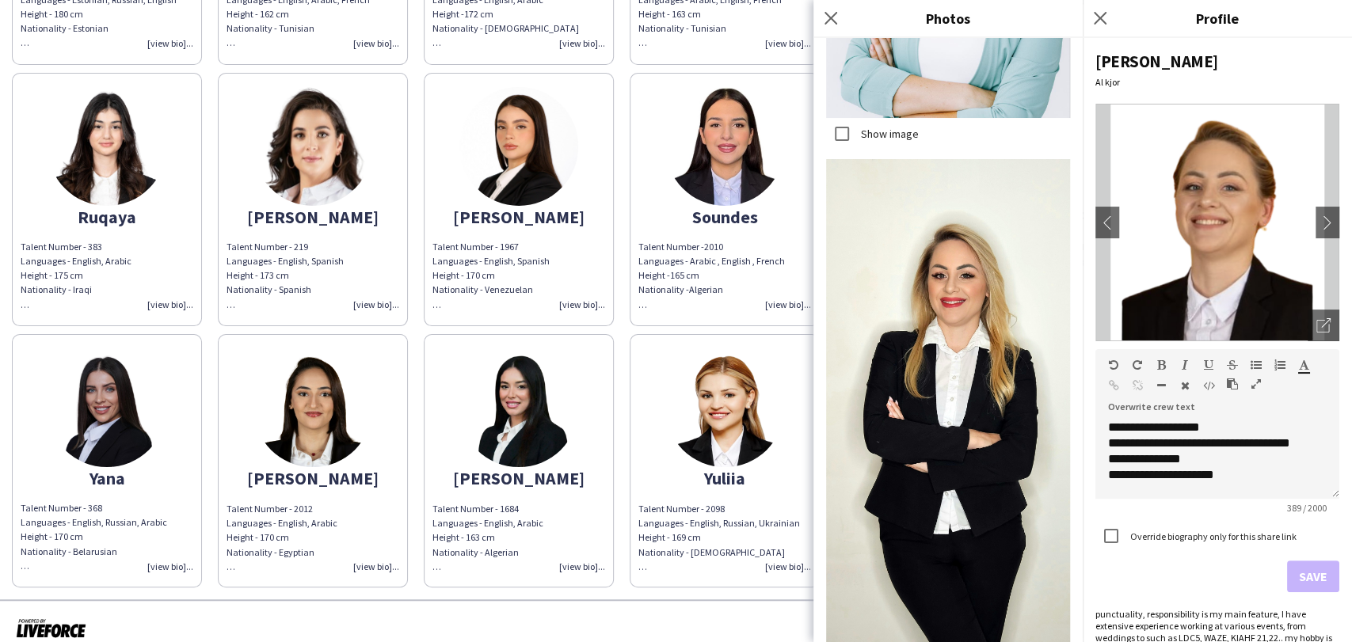
scroll to position [177, 0]
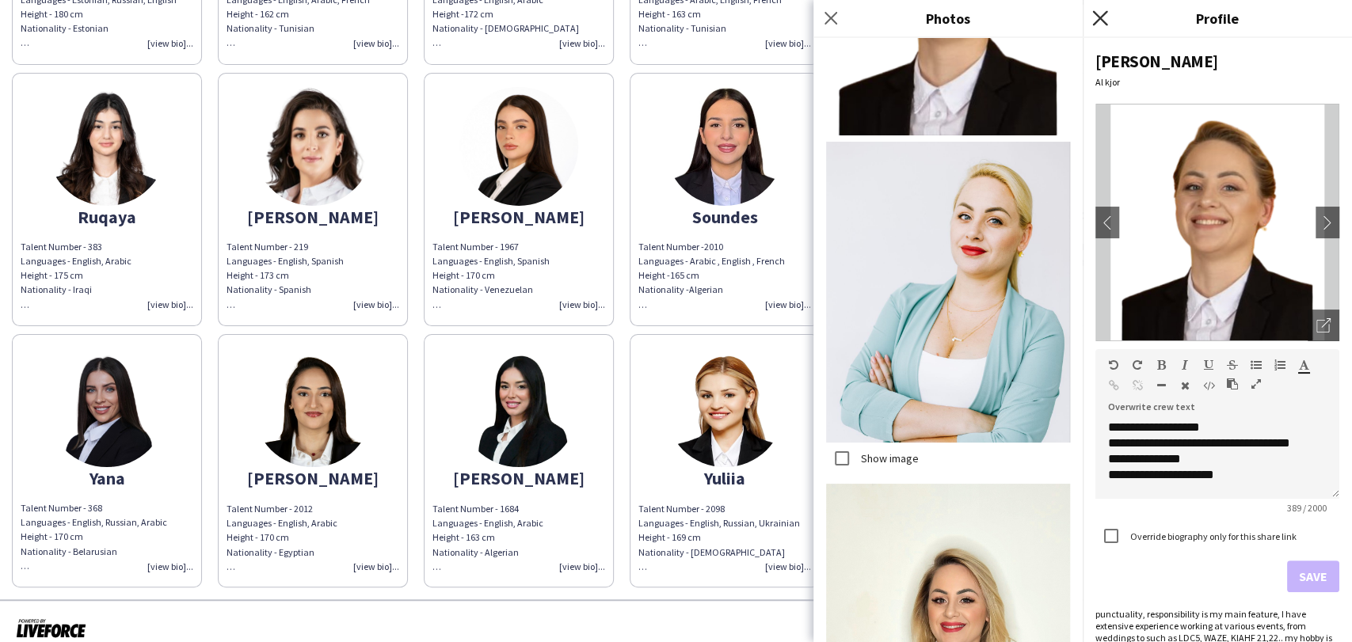
click at [1101, 21] on icon "Close pop-in" at bounding box center [1099, 17] width 15 height 15
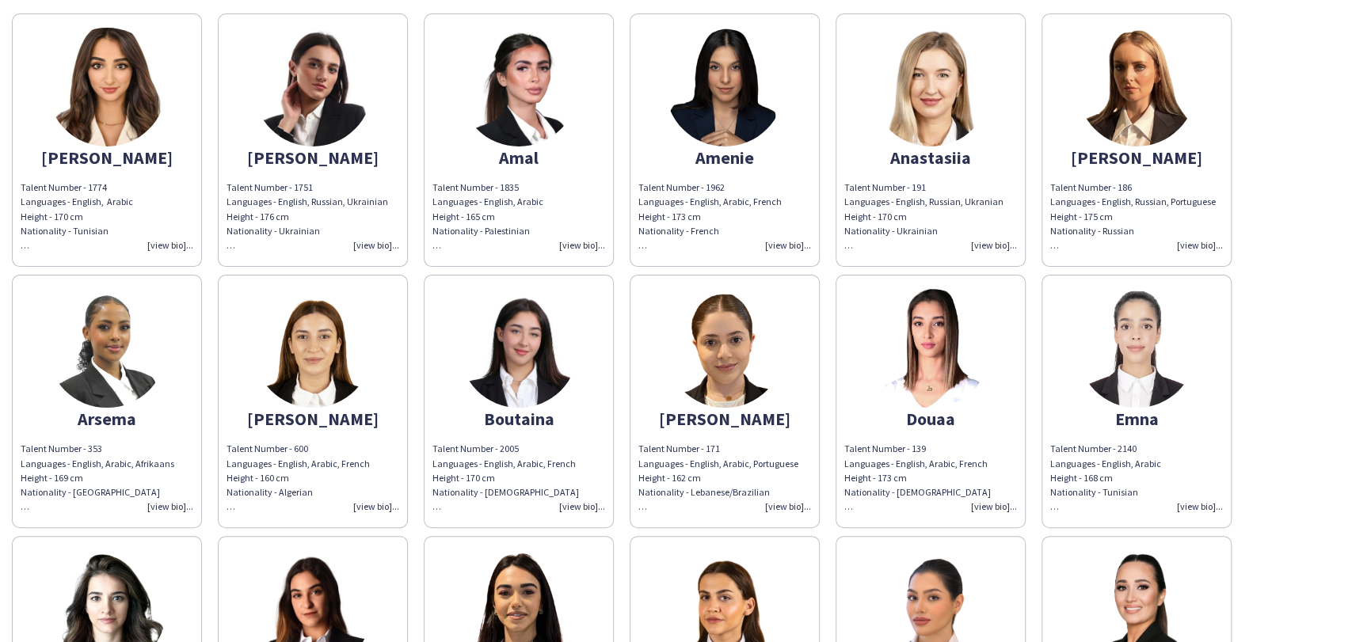
scroll to position [0, 0]
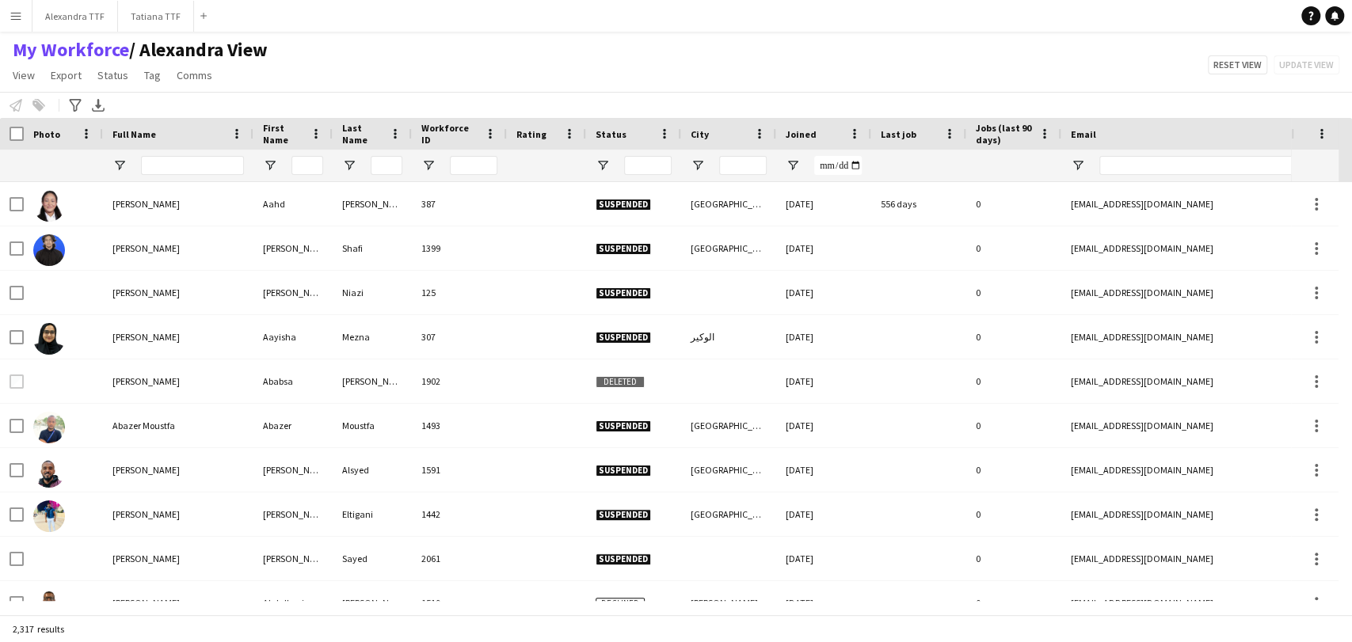
click at [183, 152] on div at bounding box center [192, 166] width 103 height 32
click at [177, 169] on input "Full Name Filter Input" at bounding box center [192, 165] width 103 height 19
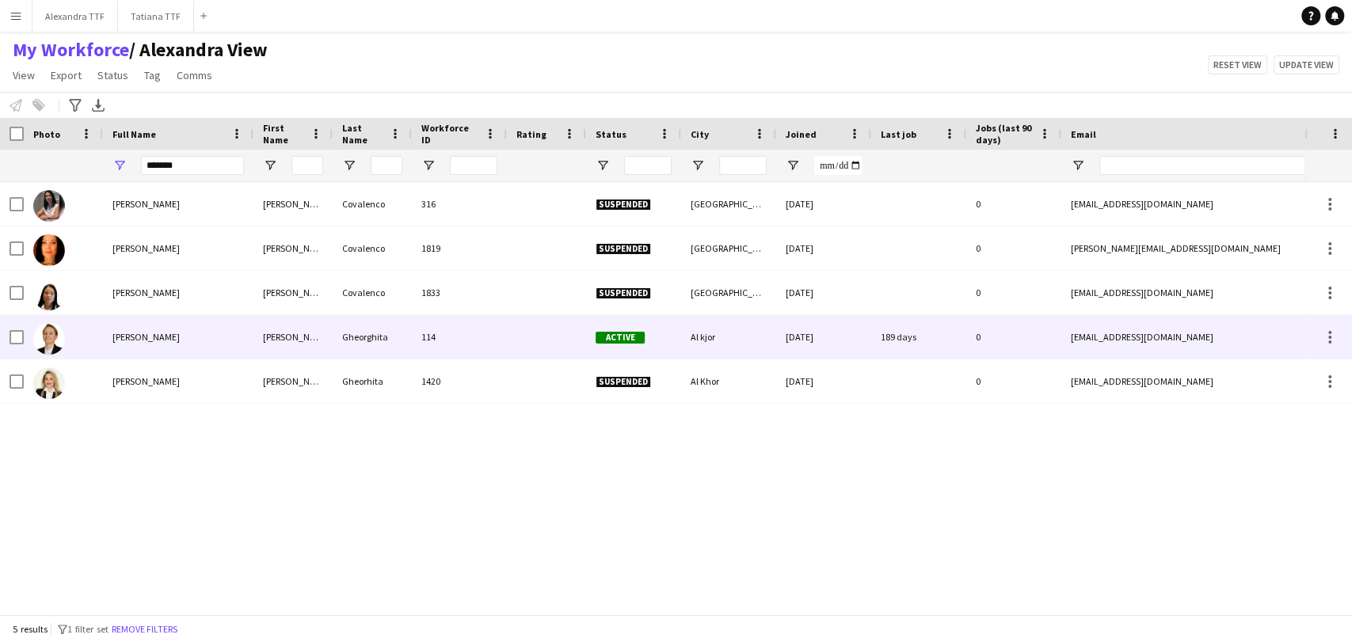
click at [196, 337] on div "[PERSON_NAME]" at bounding box center [178, 337] width 150 height 44
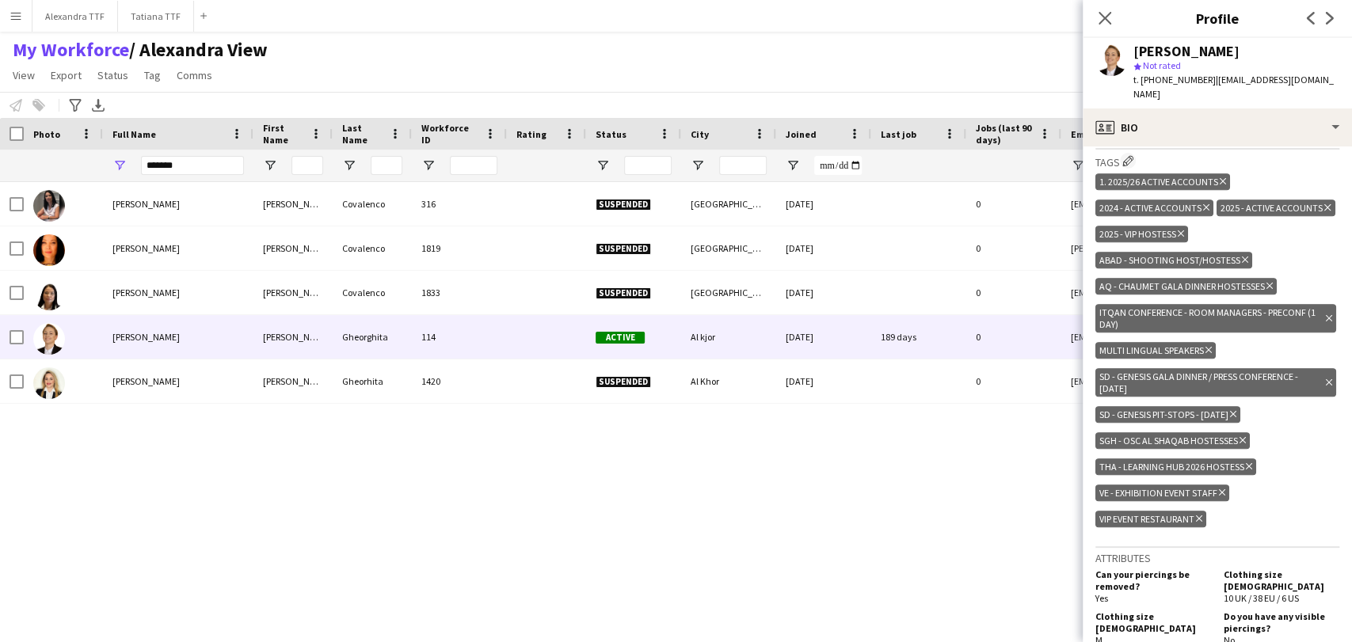
scroll to position [527, 0]
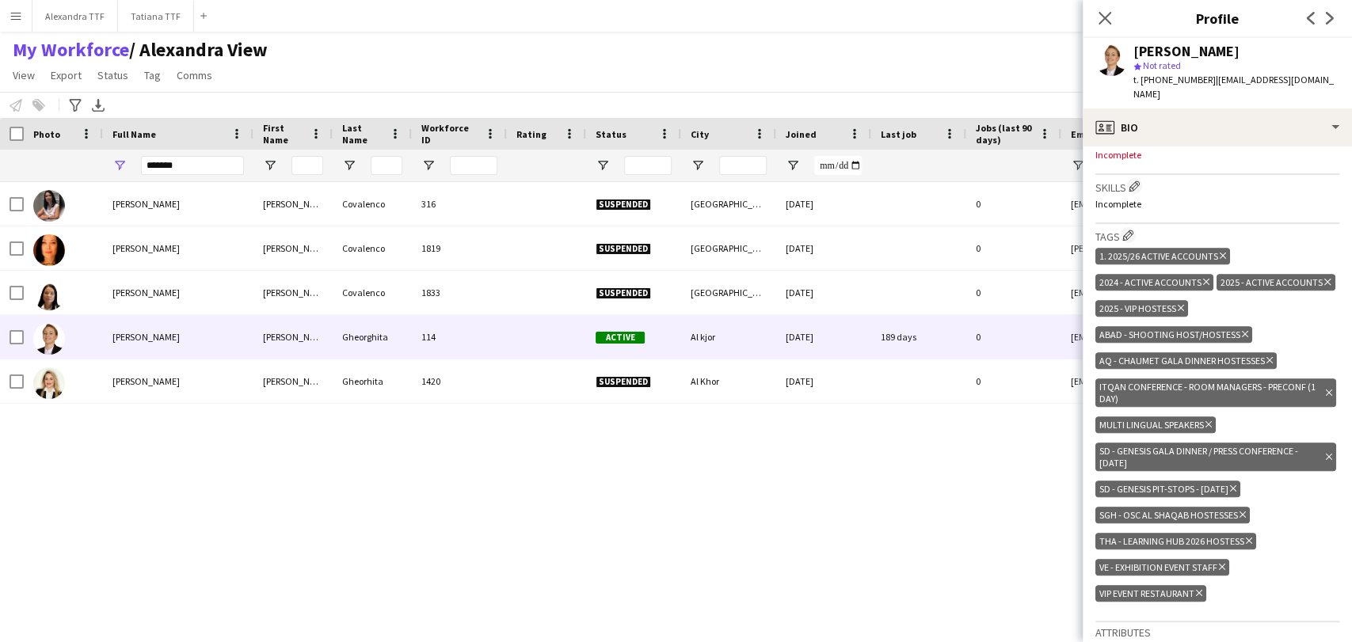
click at [1250, 536] on icon "Delete tag" at bounding box center [1249, 541] width 6 height 10
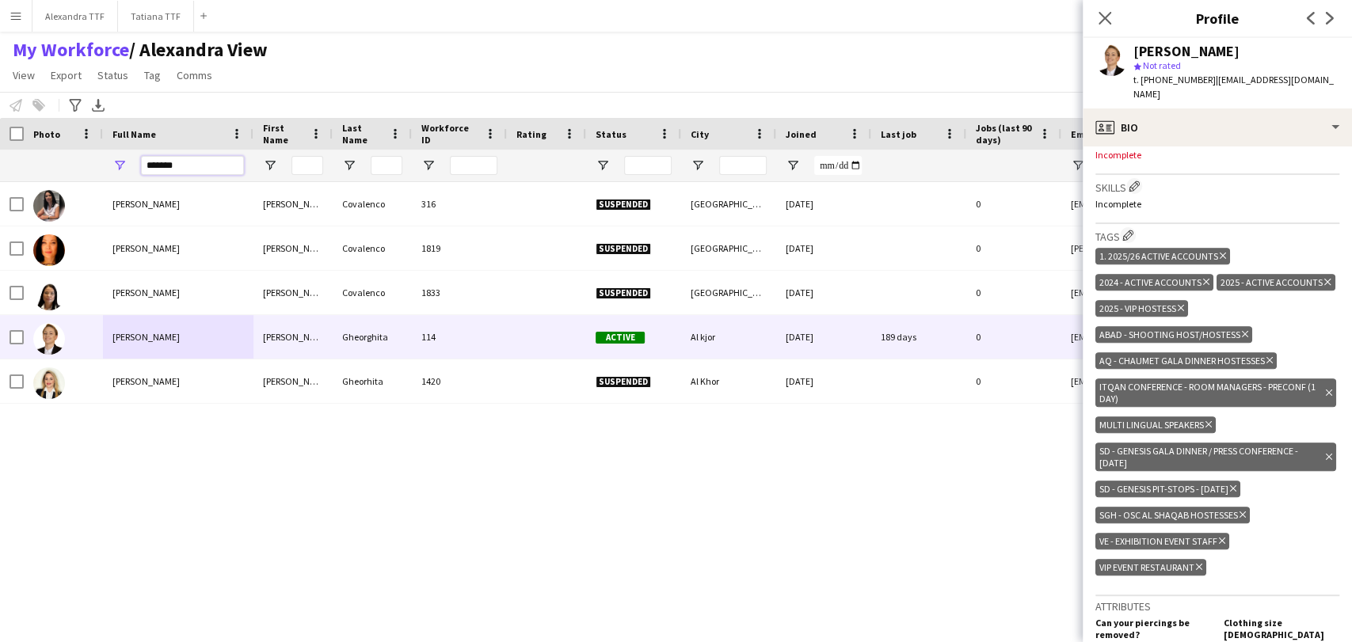
click at [171, 171] on input "*******" at bounding box center [192, 165] width 103 height 19
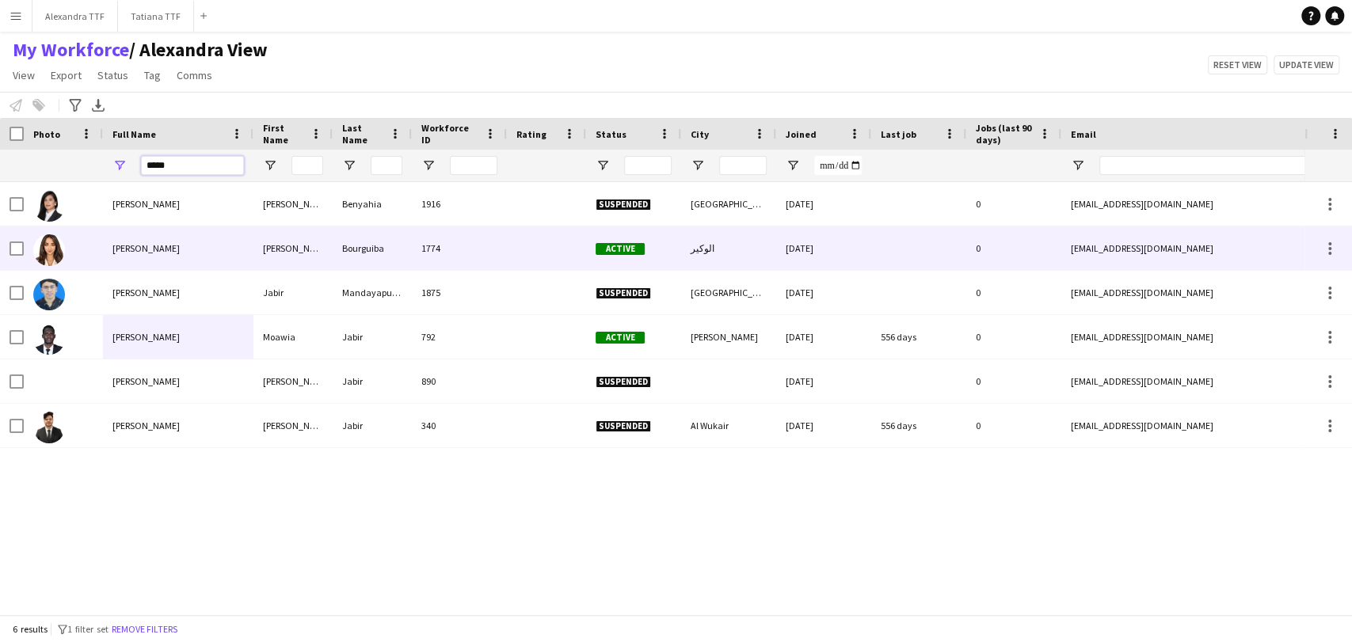
type input "****"
click at [142, 255] on div "[PERSON_NAME]" at bounding box center [178, 248] width 150 height 44
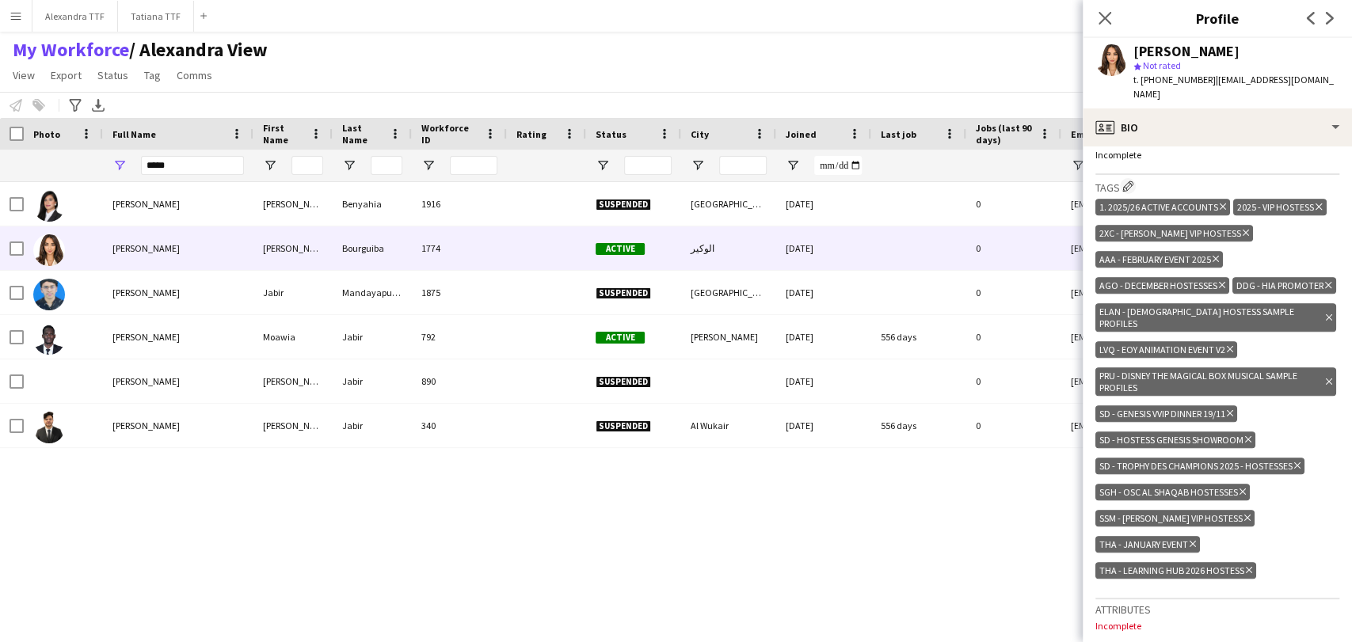
scroll to position [615, 0]
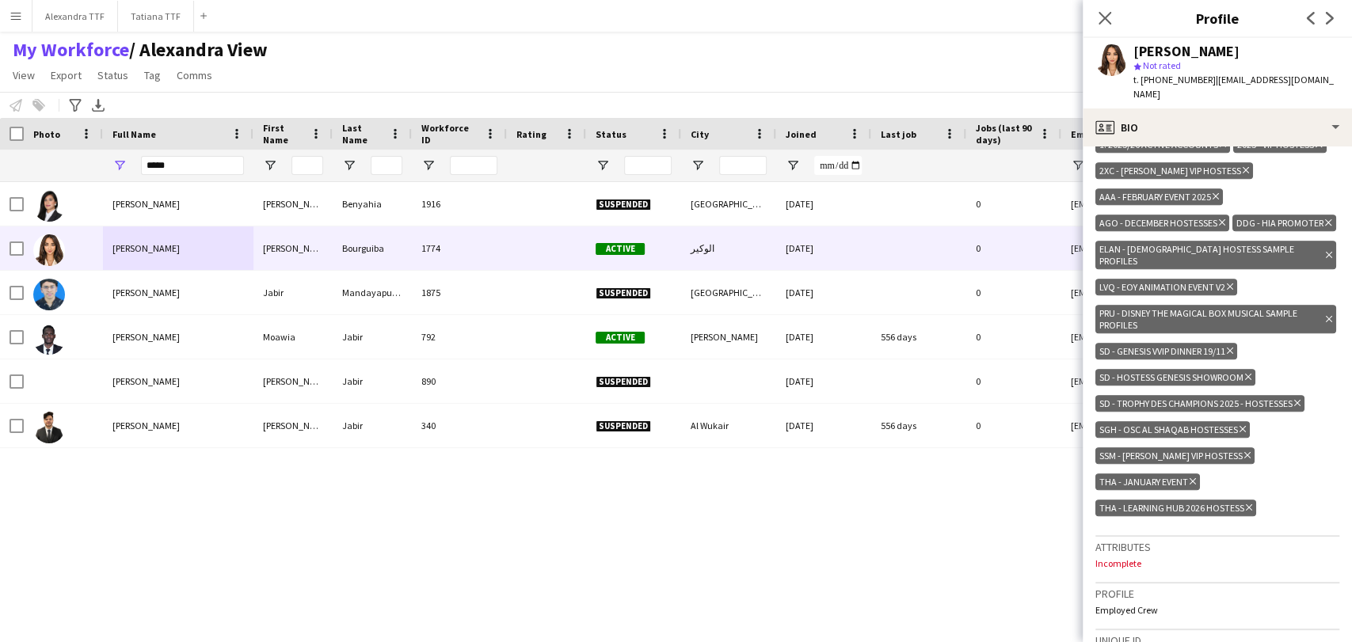
click at [1247, 512] on icon "Delete tag" at bounding box center [1249, 508] width 6 height 10
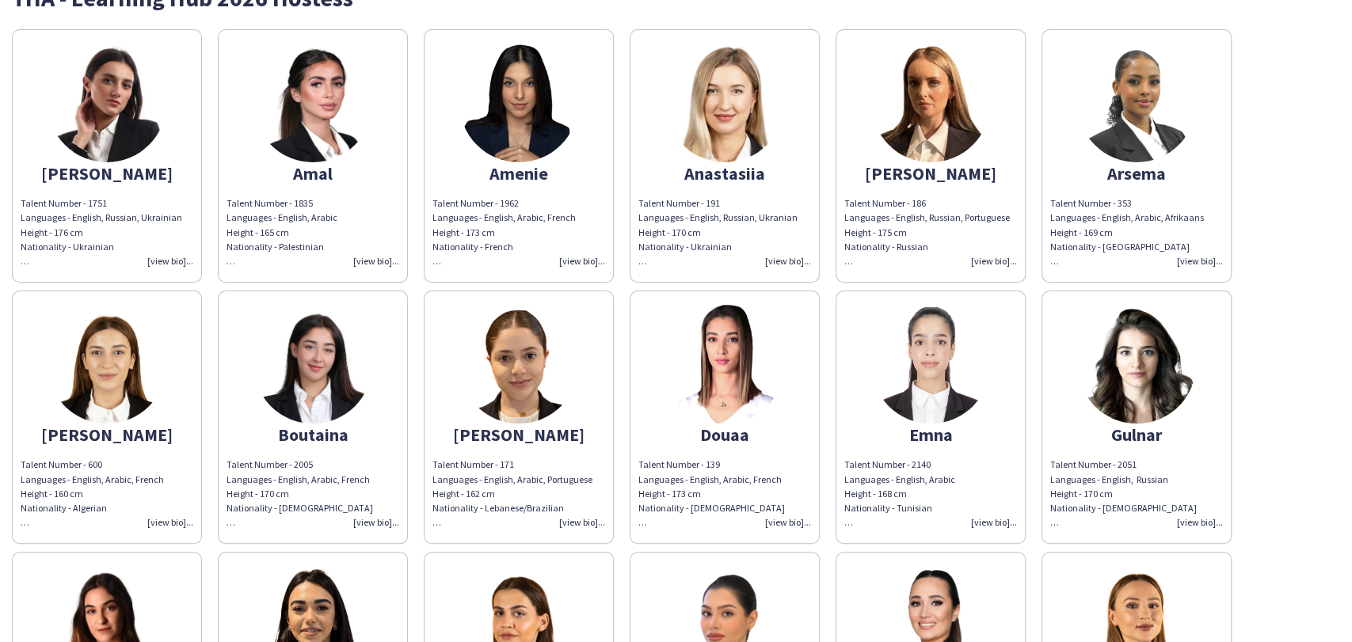
scroll to position [176, 0]
